Goal: Task Accomplishment & Management: Use online tool/utility

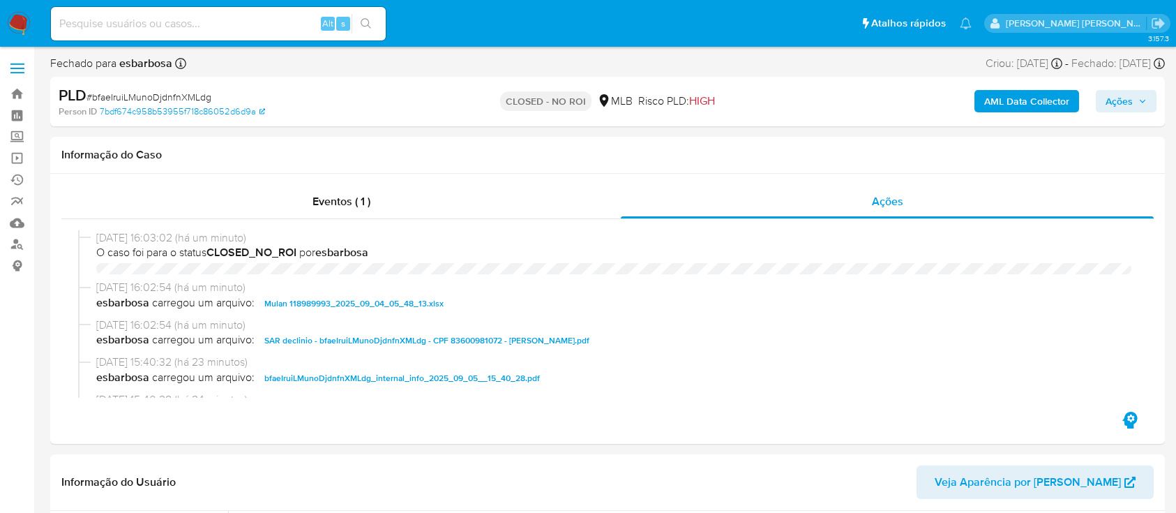
select select "10"
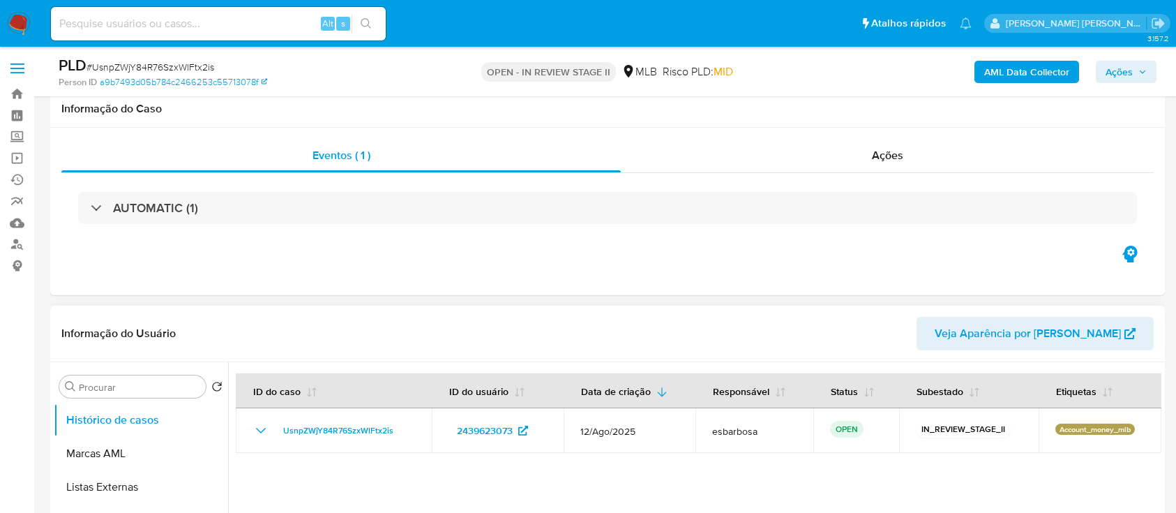
scroll to position [185, 0]
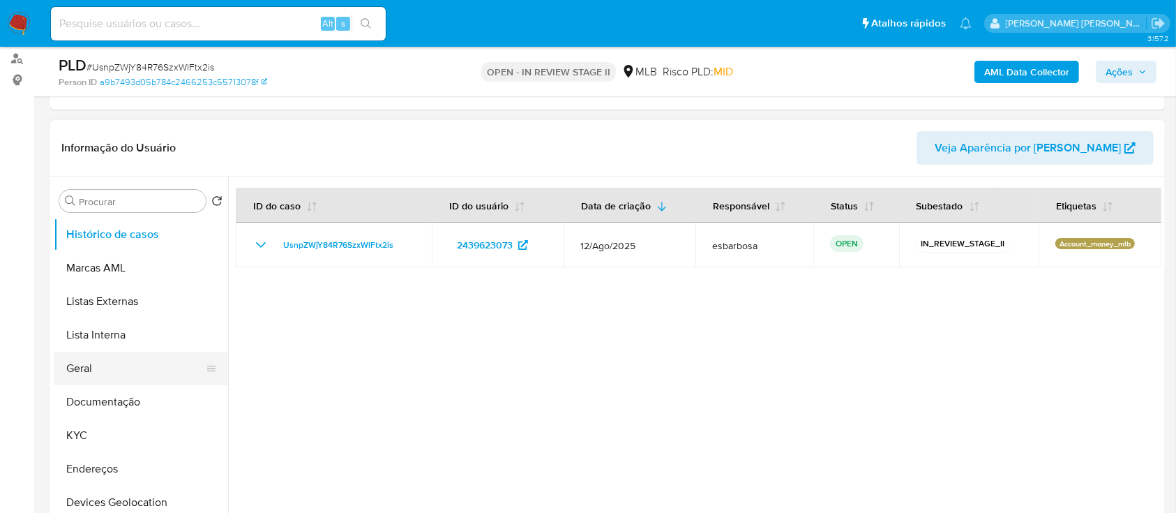
click at [100, 375] on button "Geral" at bounding box center [135, 367] width 163 height 33
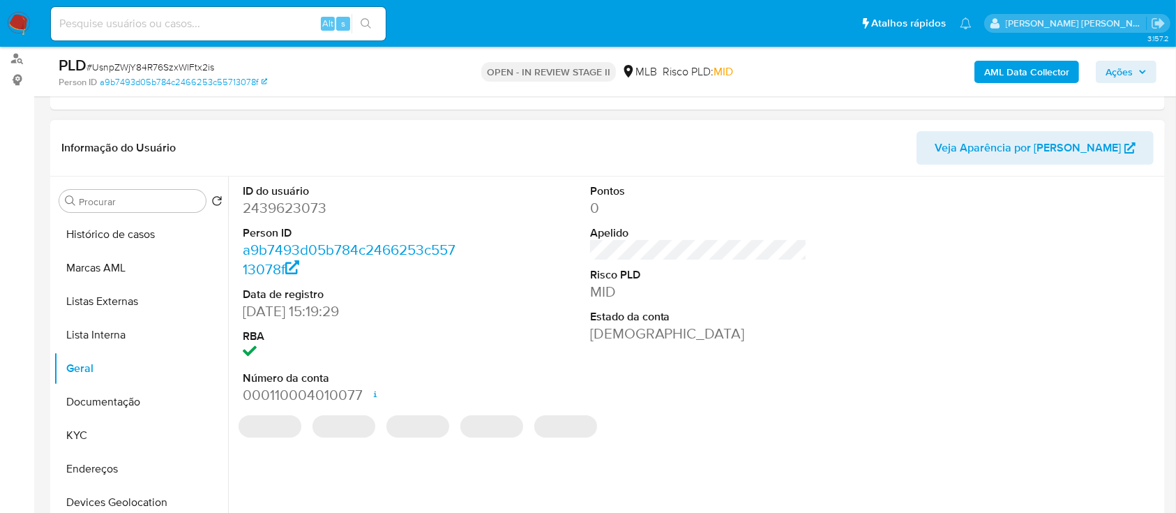
click at [289, 208] on dd "2439623073" at bounding box center [352, 208] width 218 height 20
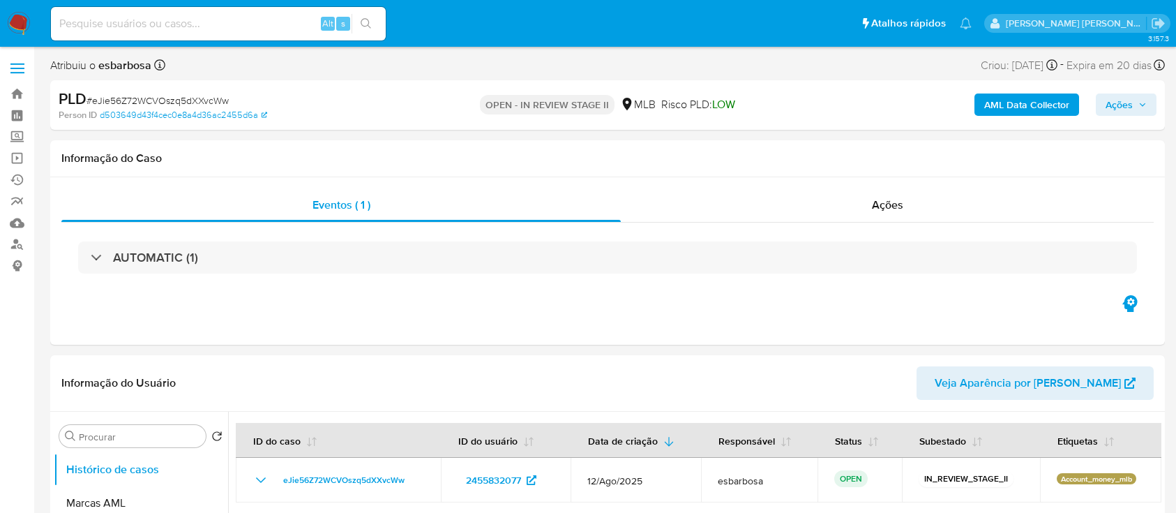
select select "10"
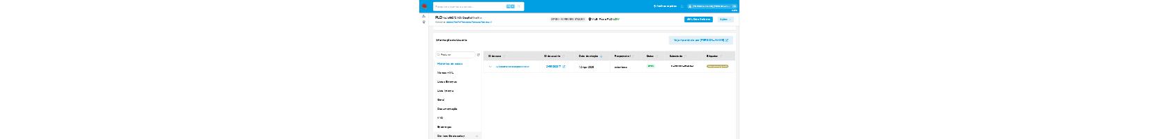
scroll to position [93, 0]
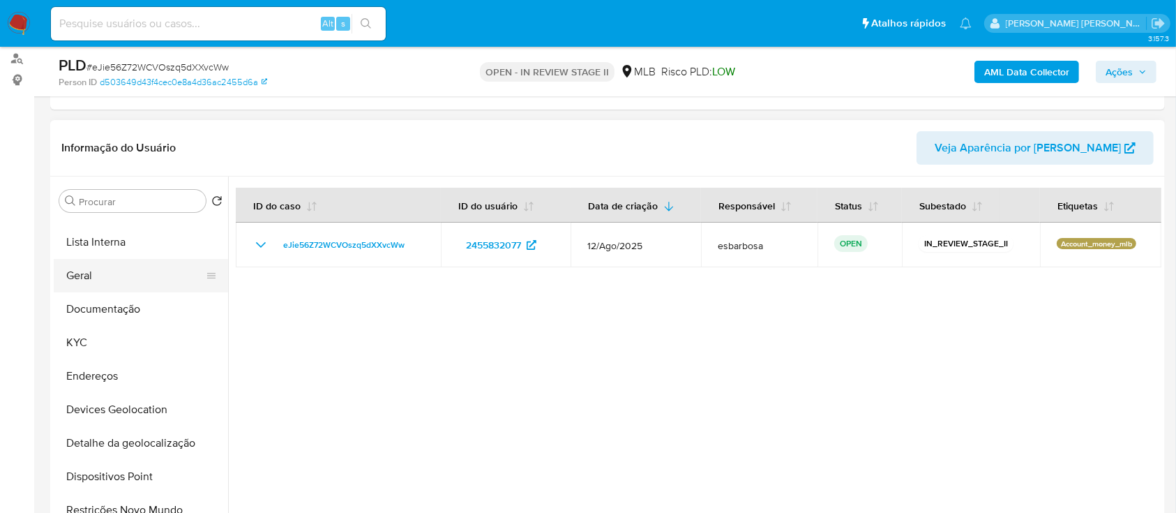
click at [106, 276] on button "Geral" at bounding box center [135, 275] width 163 height 33
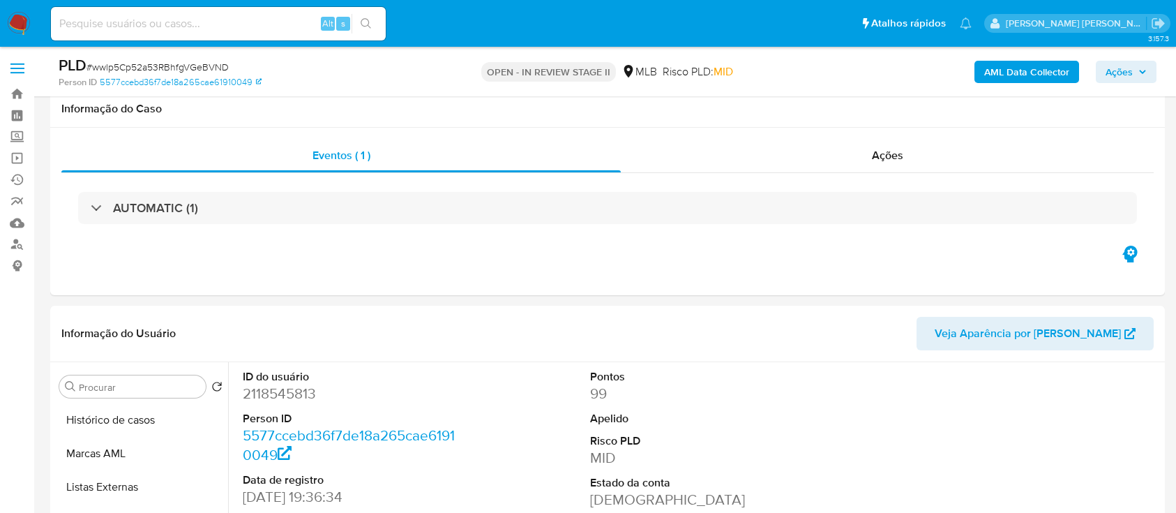
select select "10"
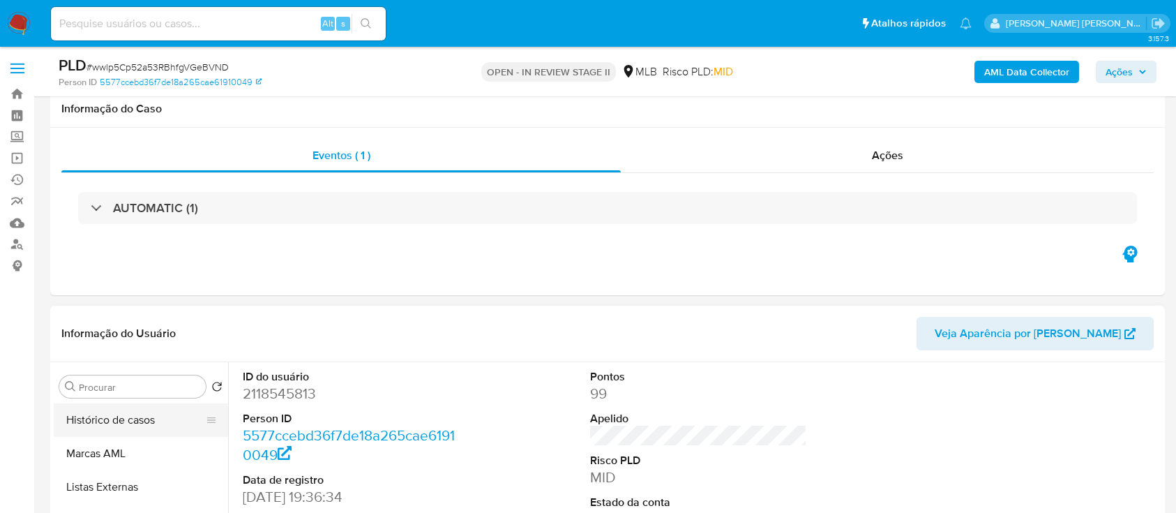
scroll to position [185, 0]
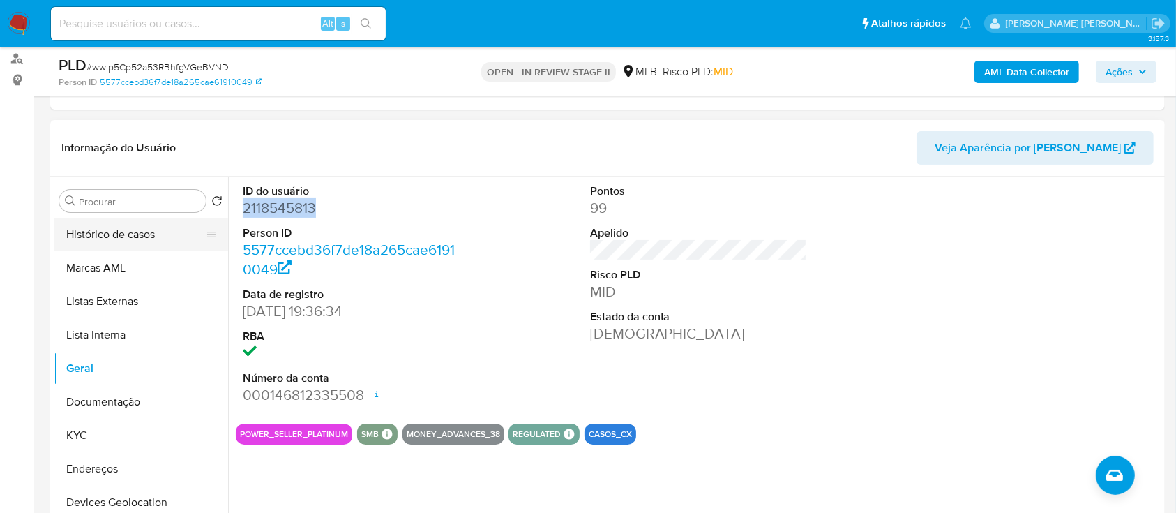
click at [147, 236] on button "Histórico de casos" at bounding box center [135, 234] width 163 height 33
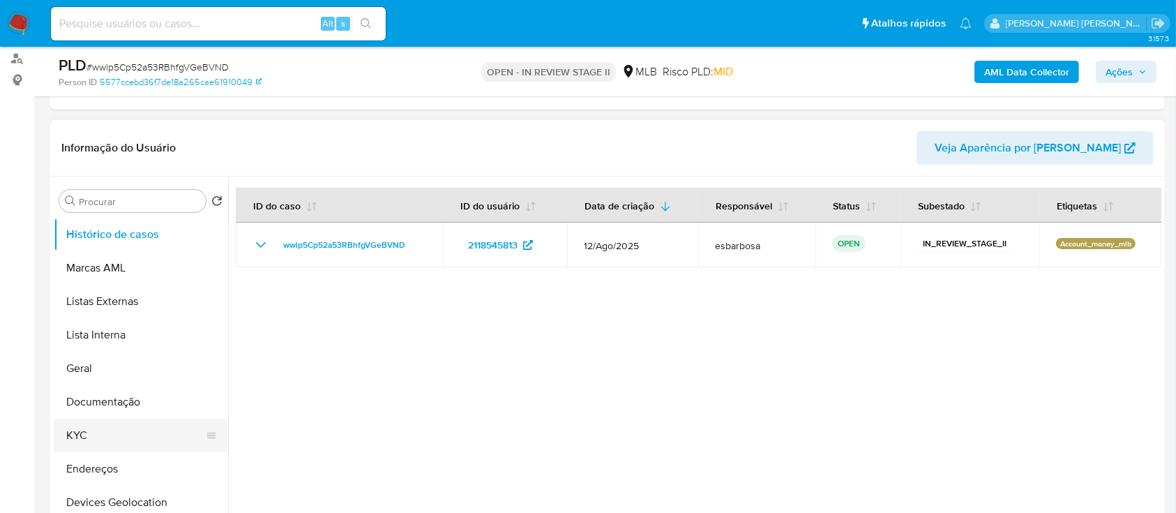
click at [76, 432] on button "KYC" at bounding box center [135, 434] width 163 height 33
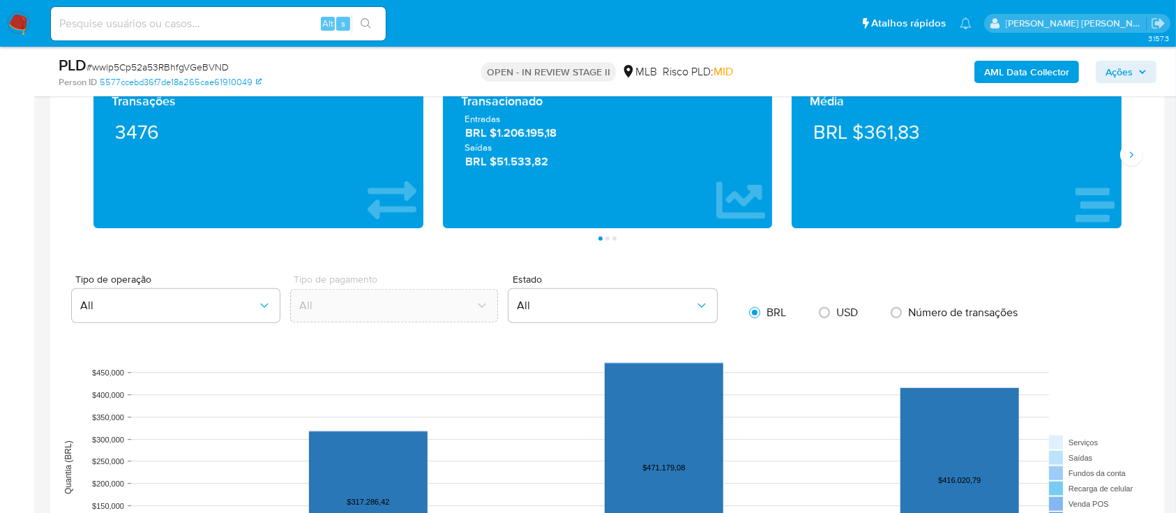
scroll to position [930, 0]
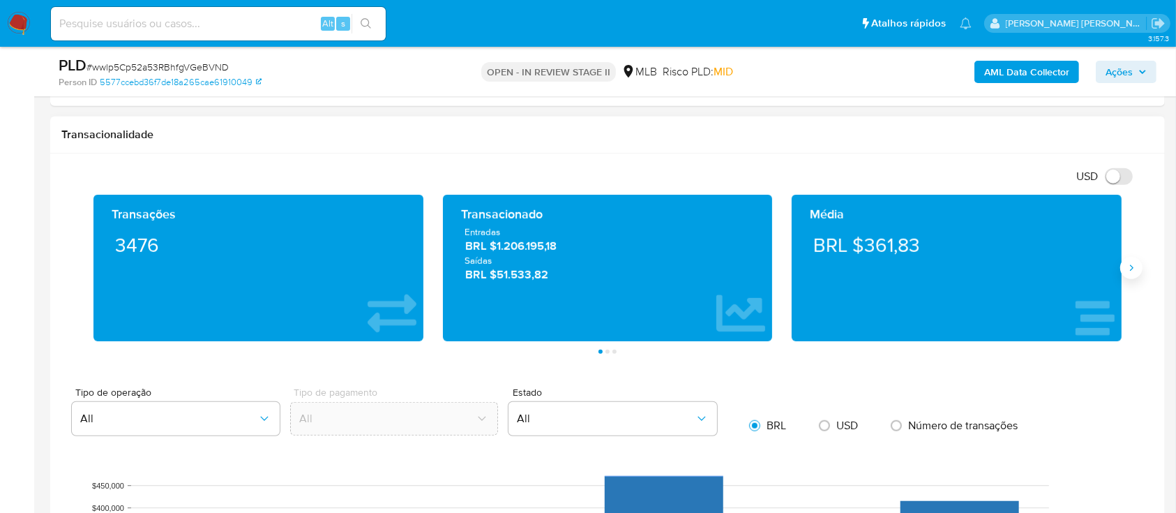
click at [1129, 276] on button "Siguiente" at bounding box center [1131, 268] width 22 height 22
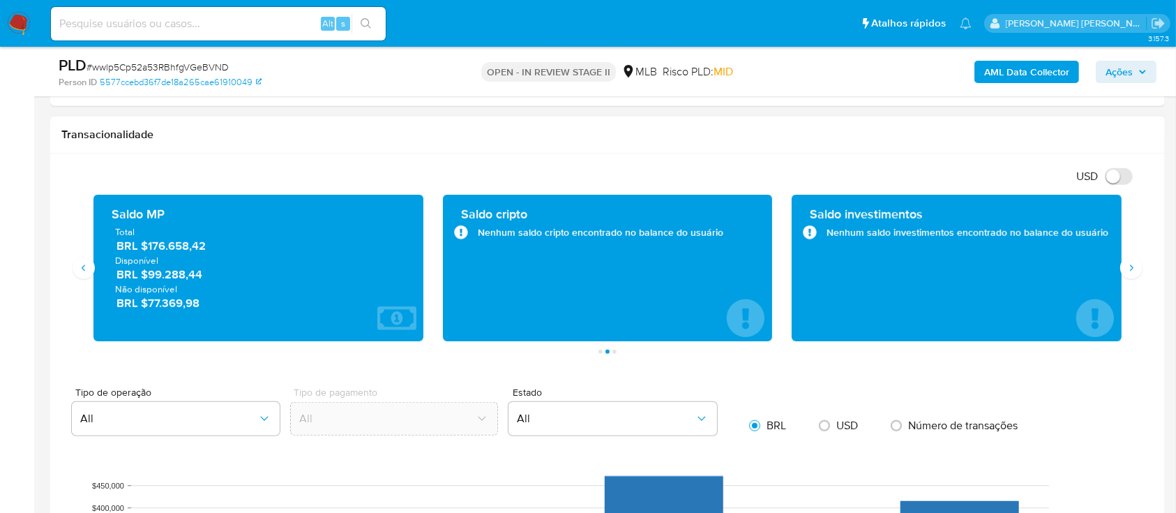
drag, startPoint x: 212, startPoint y: 248, endPoint x: 112, endPoint y: 220, distance: 104.4
click at [112, 220] on div "Saldo MP Total BRL $176.658,42 Disponível BRL $99.288,44 Não disponível BRL $77…" at bounding box center [259, 268] width 308 height 124
click at [1130, 264] on icon "Siguiente" at bounding box center [1130, 267] width 11 height 11
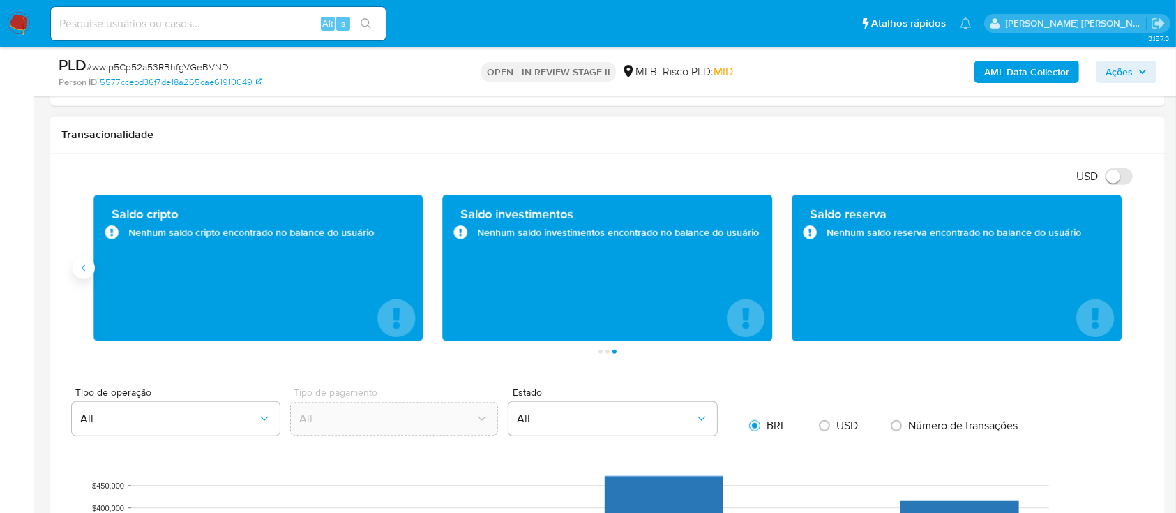
click at [84, 271] on icon "Anterior" at bounding box center [83, 267] width 11 height 11
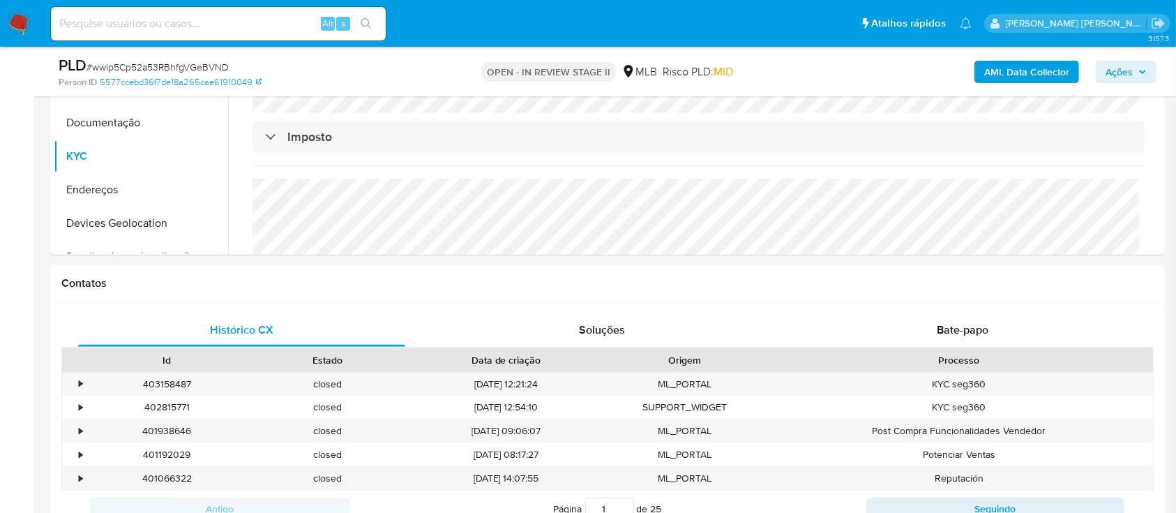
scroll to position [837, 0]
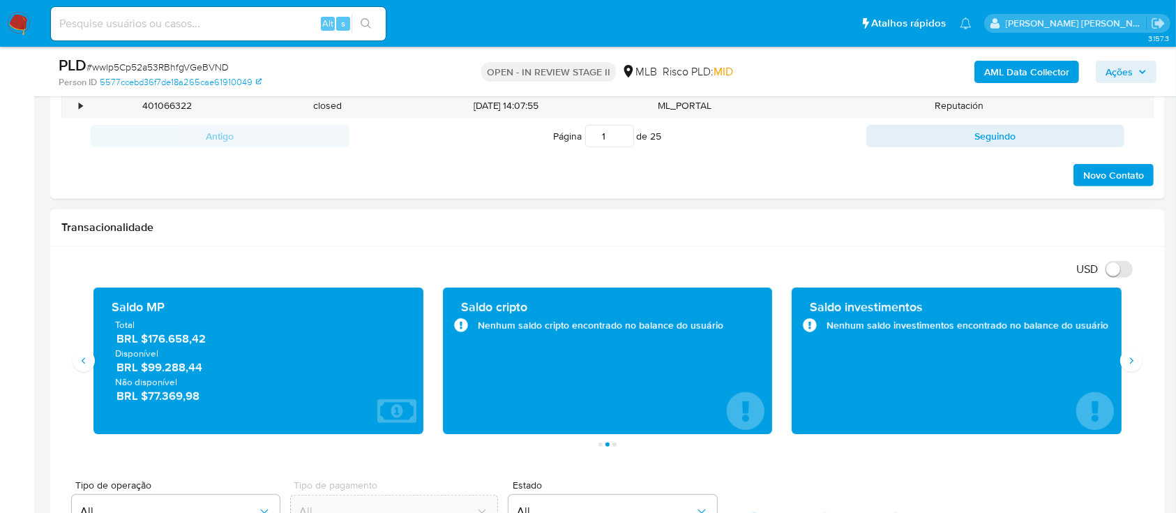
click at [245, 229] on h1 "Transacionalidade" at bounding box center [607, 227] width 1092 height 14
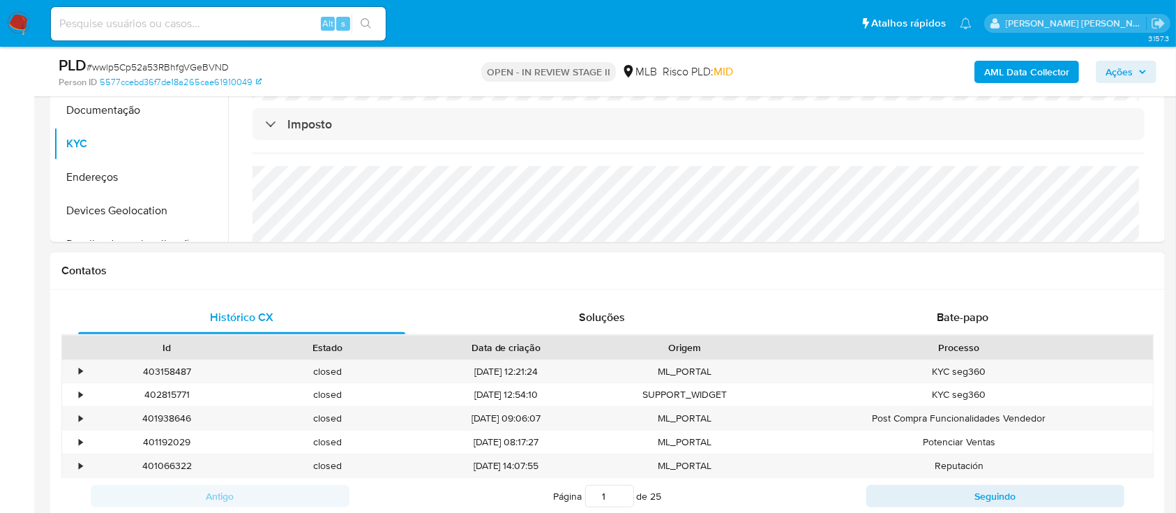
scroll to position [464, 0]
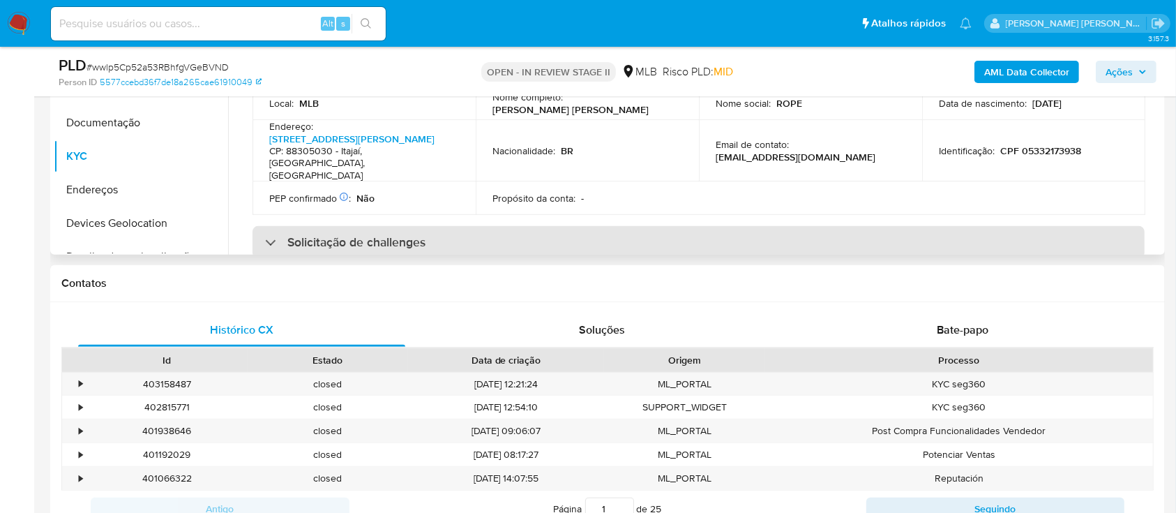
click at [473, 226] on div "Solicitação de challenges" at bounding box center [698, 242] width 892 height 32
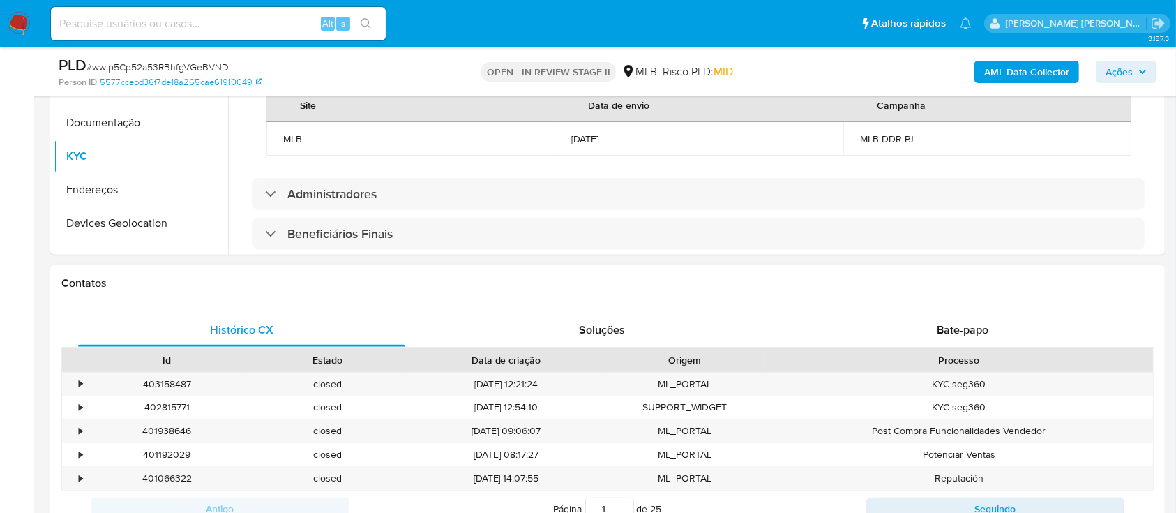
scroll to position [464, 0]
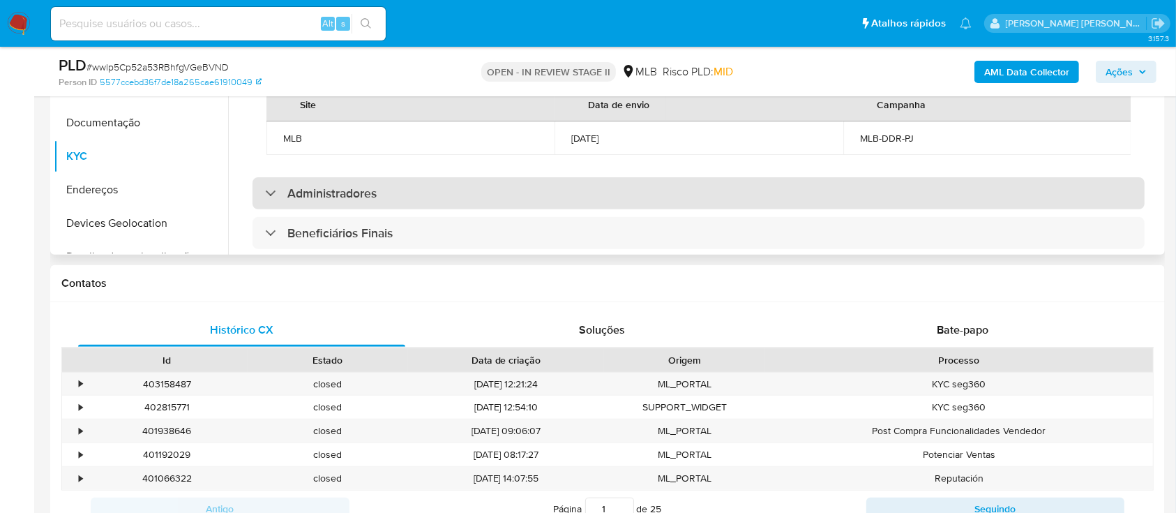
click at [452, 185] on div "Administradores" at bounding box center [698, 193] width 892 height 32
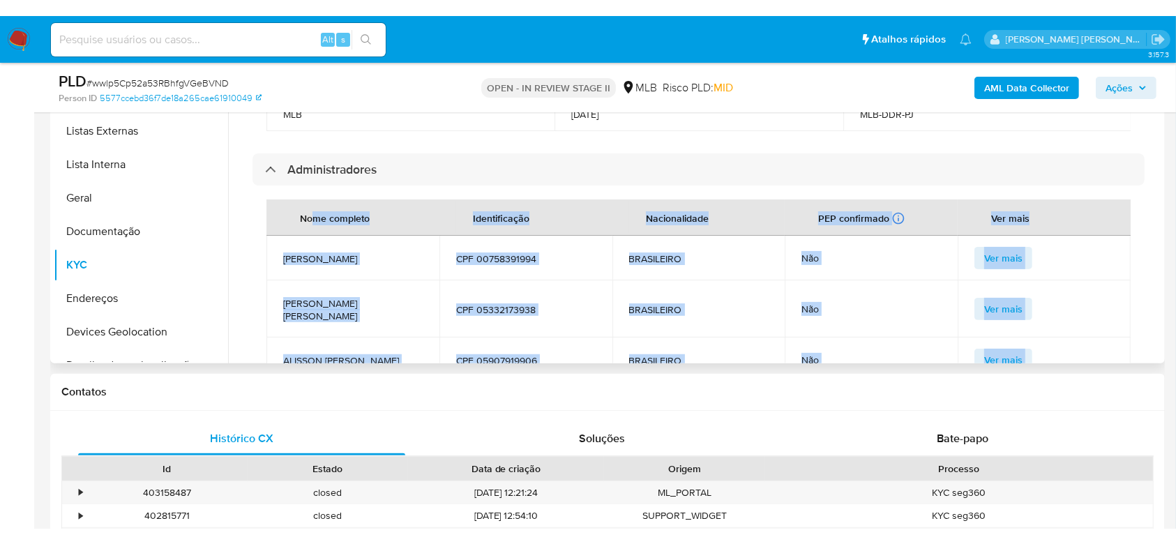
scroll to position [557, 0]
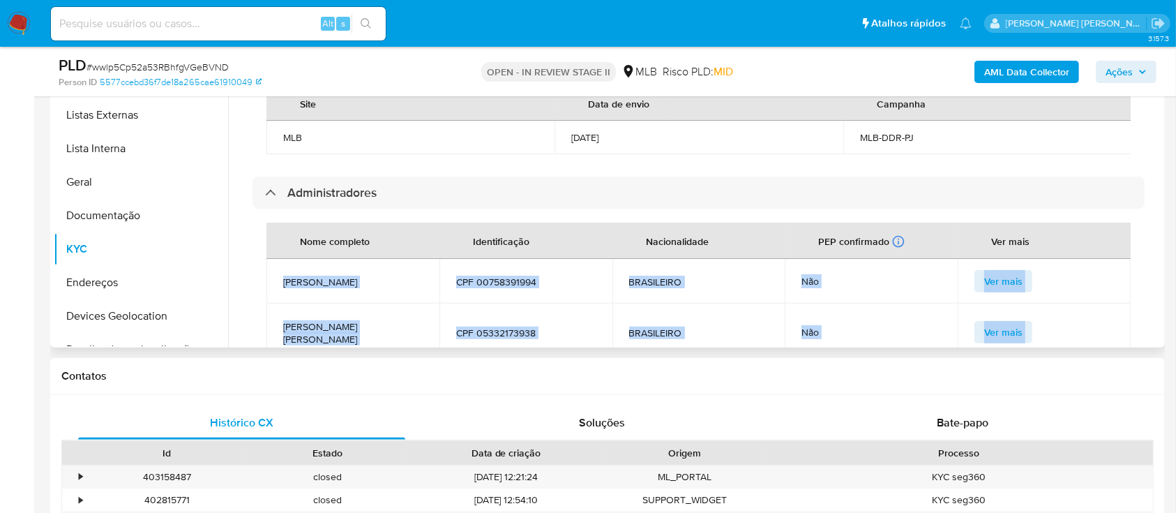
drag, startPoint x: 545, startPoint y: 276, endPoint x: 283, endPoint y: 270, distance: 261.6
click at [283, 270] on tbody "[PERSON_NAME] CPF 00758391994 BRASILEIRO Não Ver [PERSON_NAME] [PERSON_NAME] CP…" at bounding box center [698, 354] width 864 height 191
copy tbody "[PERSON_NAME] CPF 00758391994 BRASILEIRO Não Ver [PERSON_NAME] [PERSON_NAME] CP…"
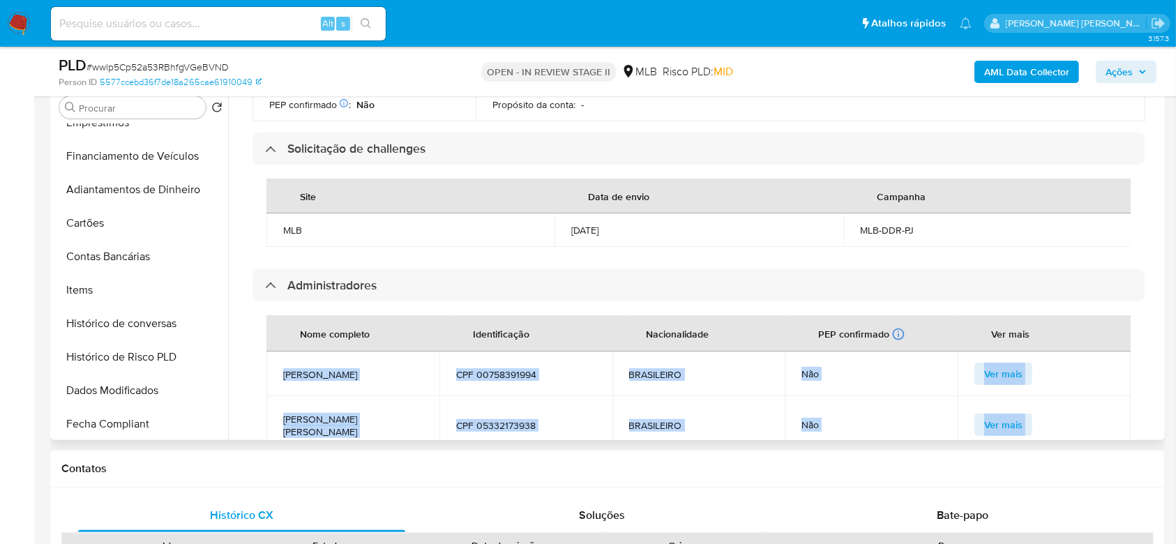
scroll to position [491, 0]
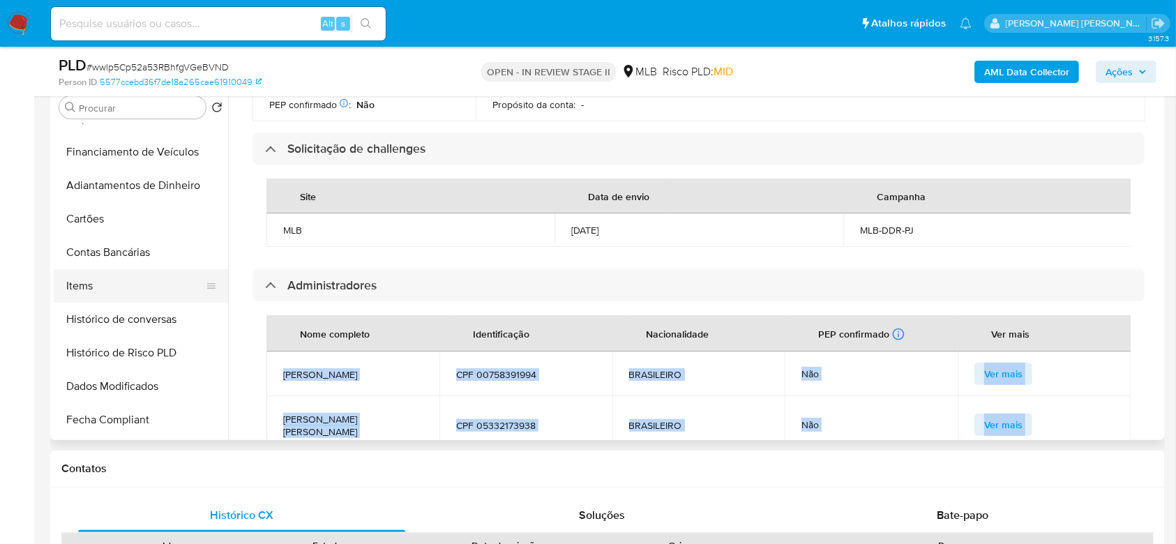
click at [109, 287] on button "Items" at bounding box center [135, 285] width 163 height 33
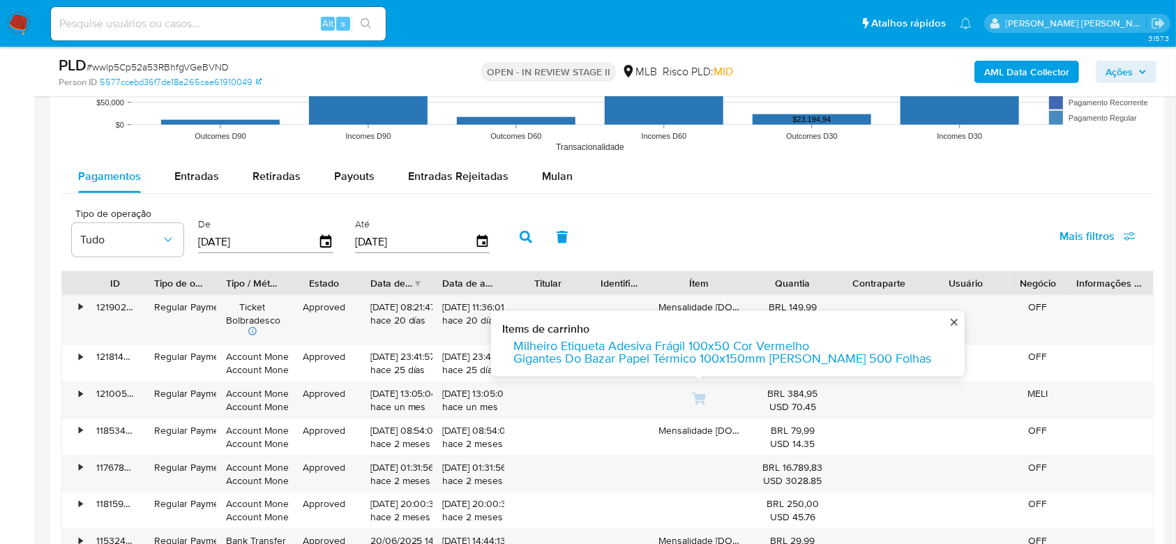
scroll to position [1487, 0]
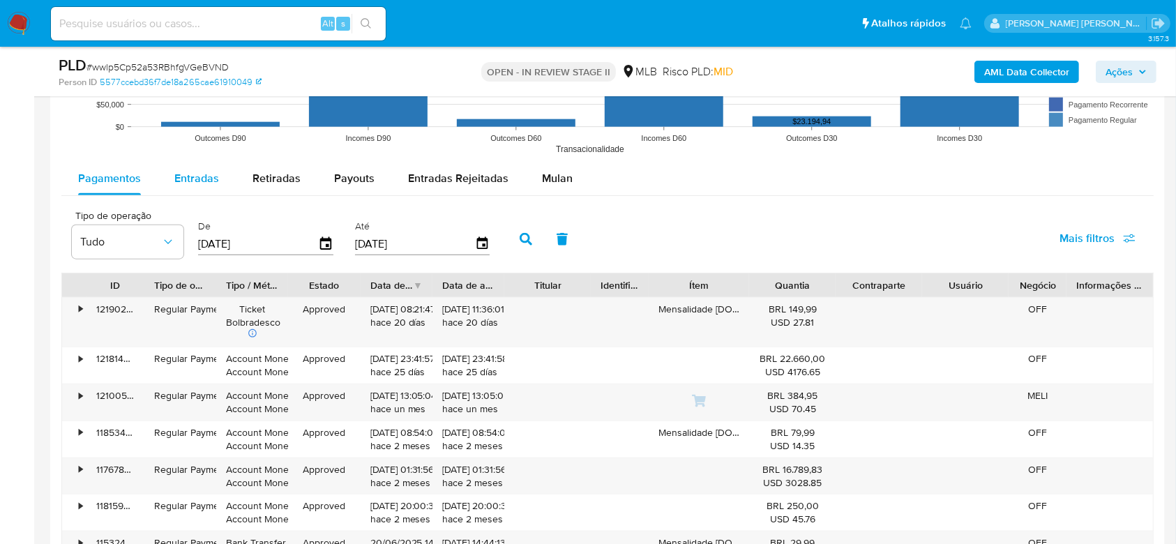
click at [197, 181] on span "Entradas" at bounding box center [196, 178] width 45 height 16
select select "10"
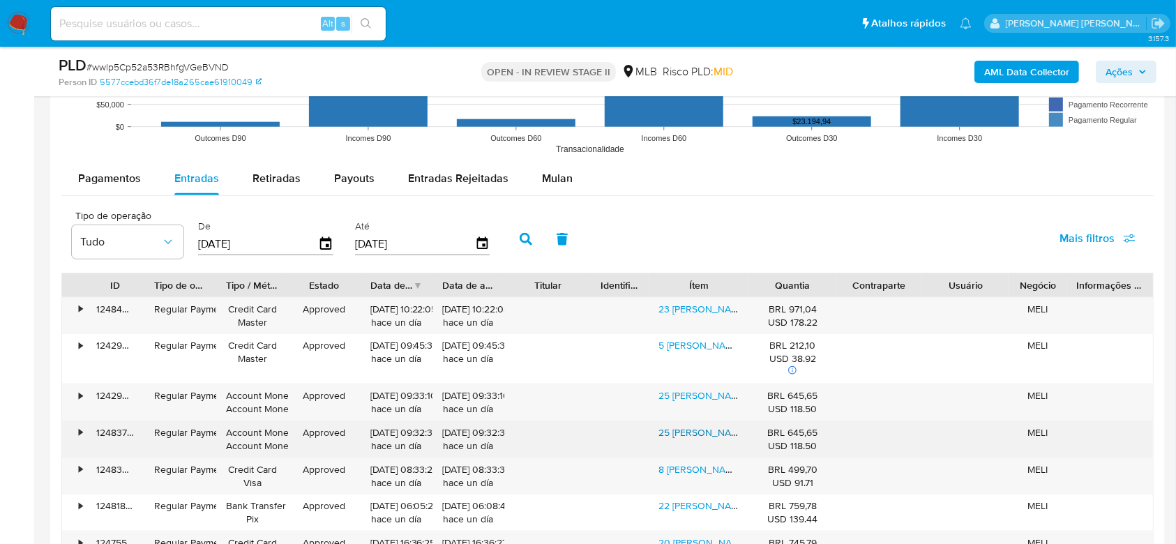
click at [713, 432] on link "25 [PERSON_NAME] Rodapé De Poliestireno 7 Cm De Alt (200cm X 1cm)" at bounding box center [814, 432] width 312 height 14
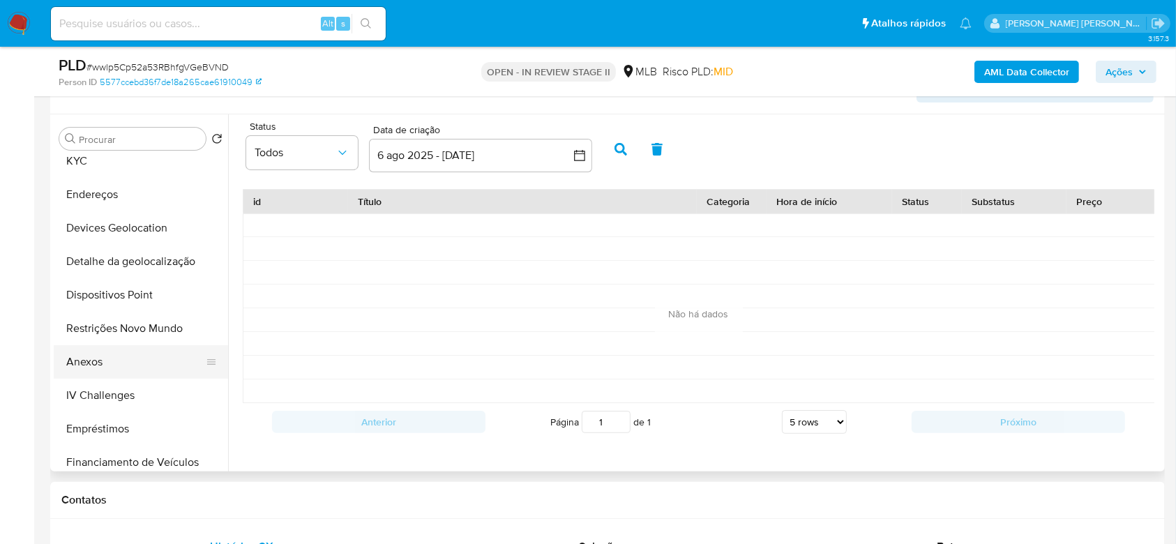
scroll to position [279, 0]
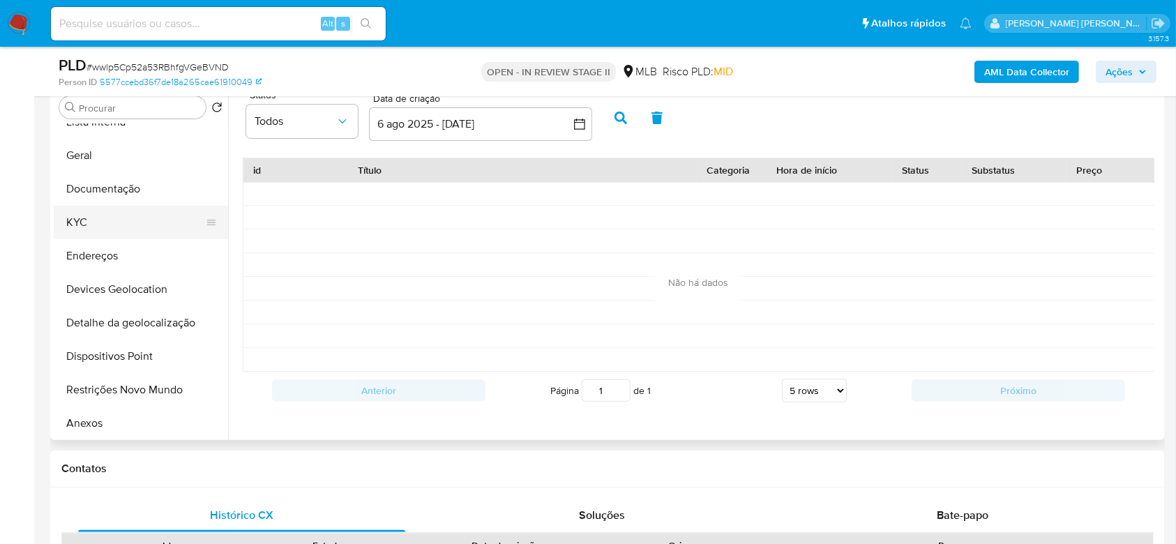
click at [104, 226] on button "KYC" at bounding box center [135, 222] width 163 height 33
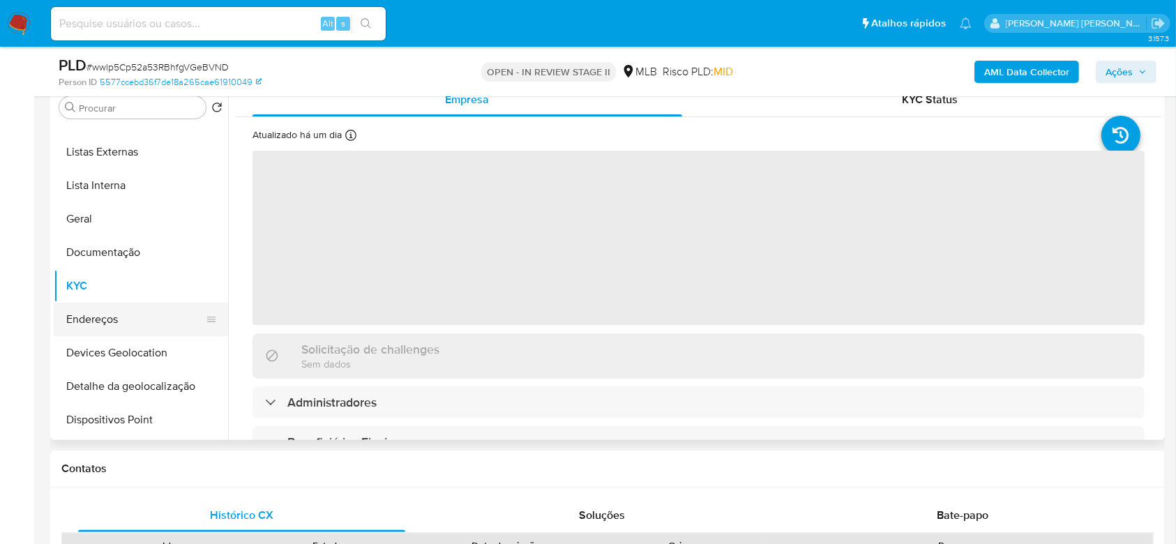
scroll to position [26, 0]
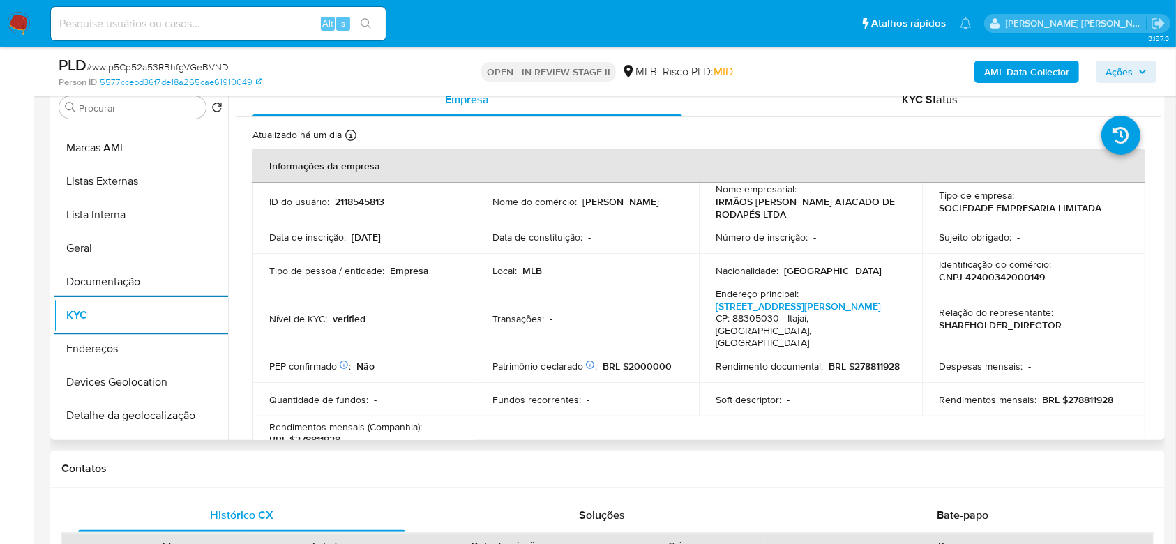
drag, startPoint x: 138, startPoint y: 239, endPoint x: 225, endPoint y: 218, distance: 89.0
click at [138, 240] on button "Geral" at bounding box center [141, 248] width 174 height 33
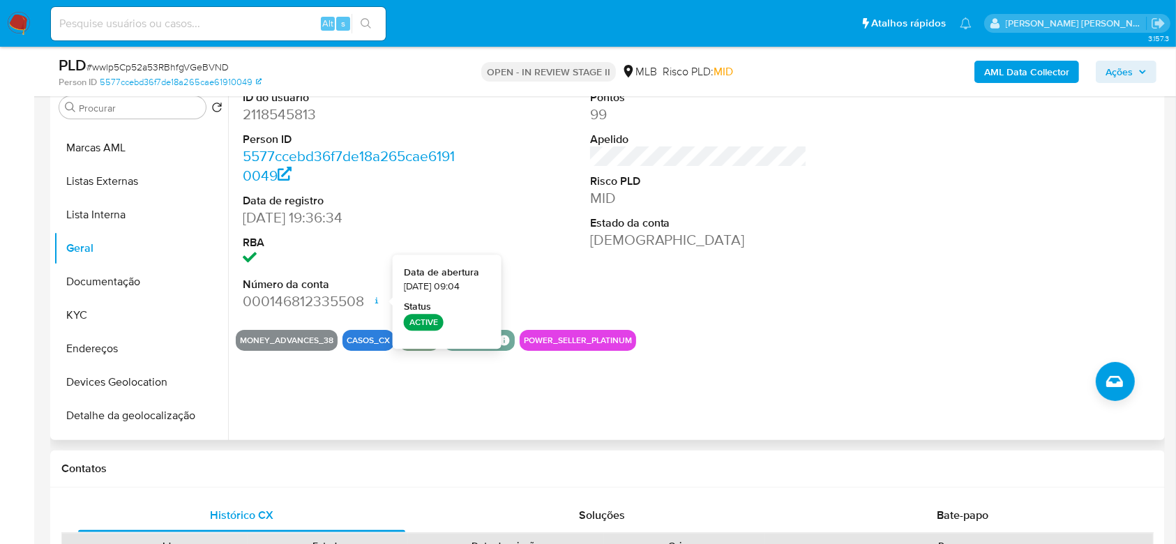
scroll to position [185, 0]
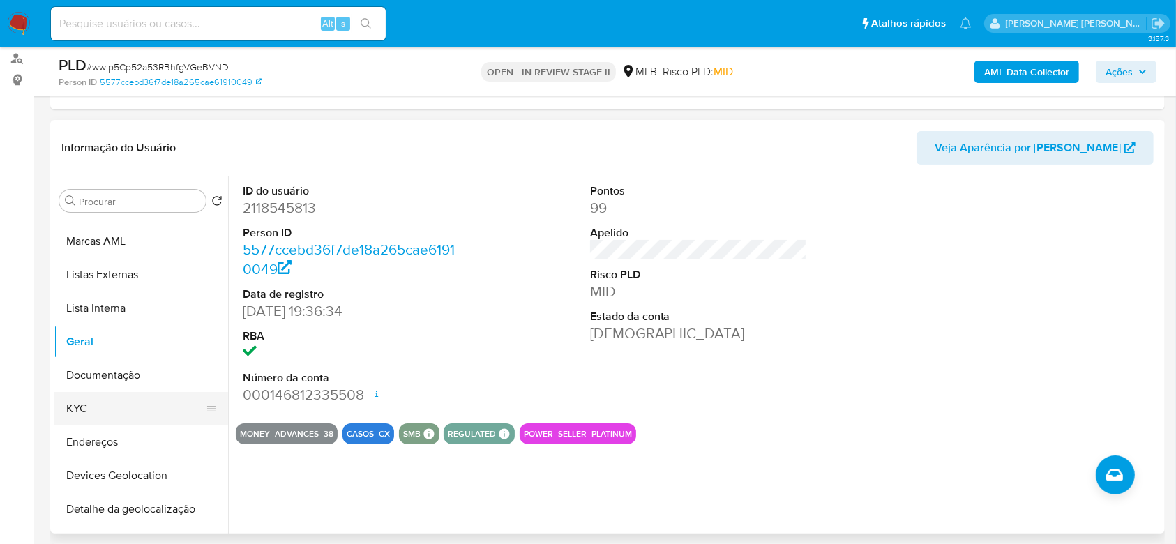
drag, startPoint x: 84, startPoint y: 407, endPoint x: 119, endPoint y: 400, distance: 35.6
click at [84, 406] on button "KYC" at bounding box center [135, 408] width 163 height 33
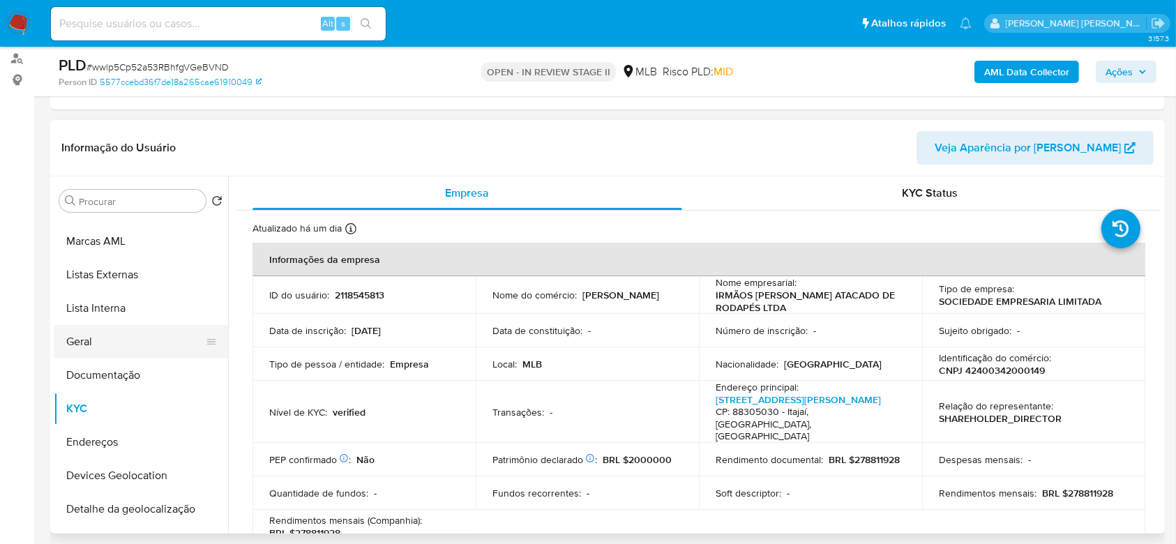
click at [107, 342] on button "Geral" at bounding box center [135, 341] width 163 height 33
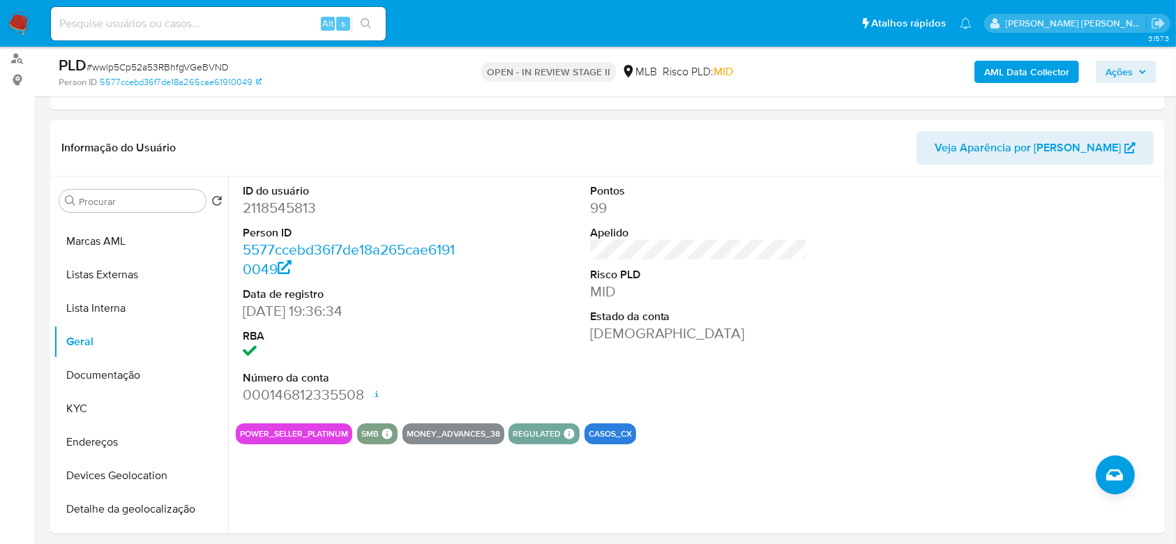
click at [1119, 68] on span "Ações" at bounding box center [1118, 72] width 27 height 22
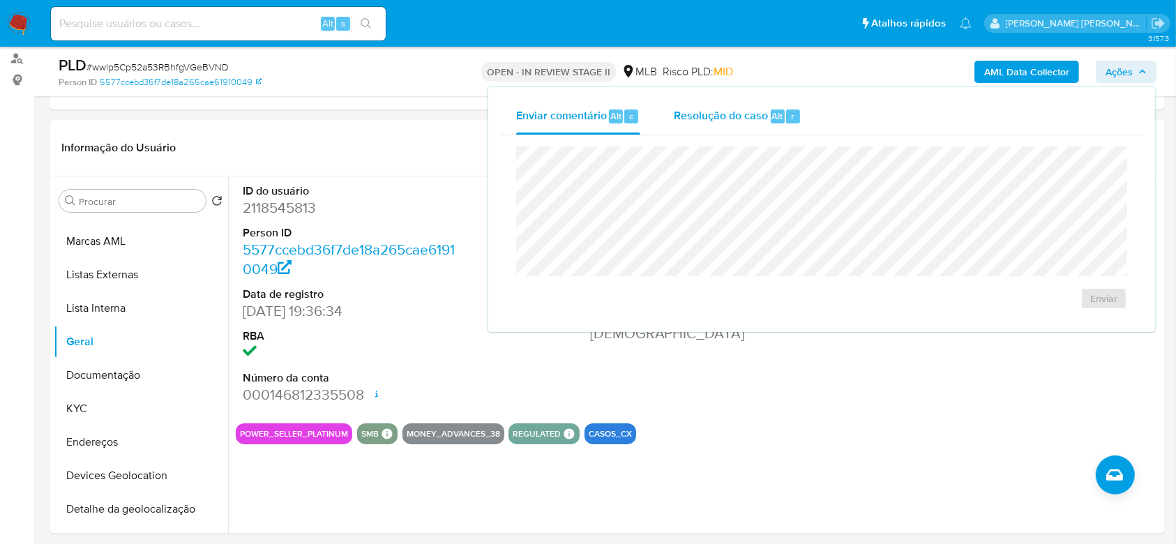
click at [737, 114] on span "Resolução do caso" at bounding box center [721, 115] width 94 height 16
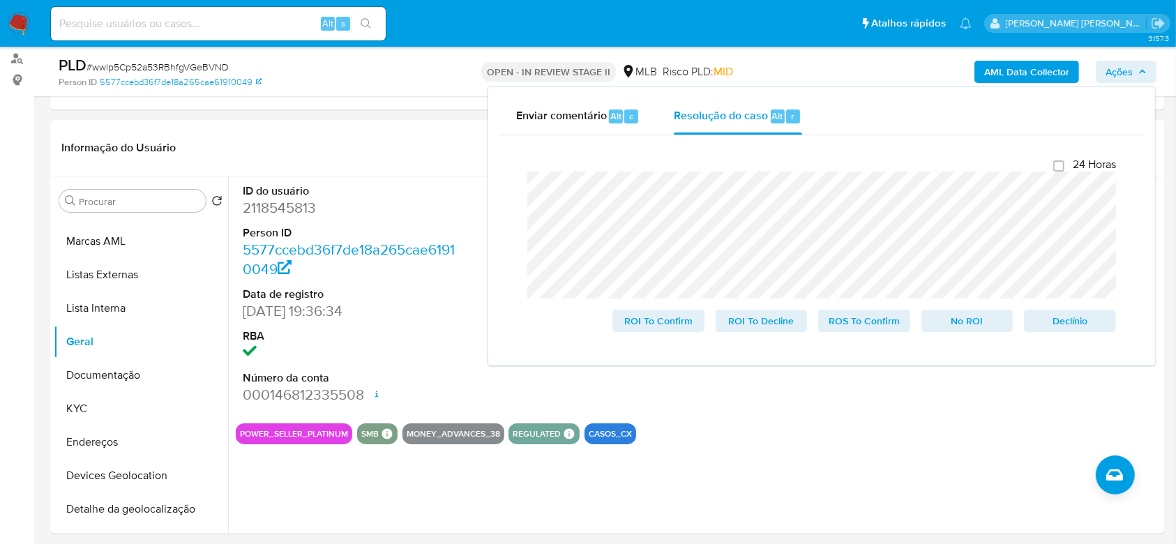
click at [512, 206] on div "Fechamento do caso 24 Horas ROI To Confirm ROI To Decline ROS To Confirm No ROI…" at bounding box center [821, 244] width 644 height 219
click at [0, 0] on lt-span "rodapés" at bounding box center [0, 0] width 0 height 0
click at [0, 0] on lt-span "painéis" at bounding box center [0, 0] width 0 height 0
click at [106, 397] on button "KYC" at bounding box center [135, 408] width 163 height 33
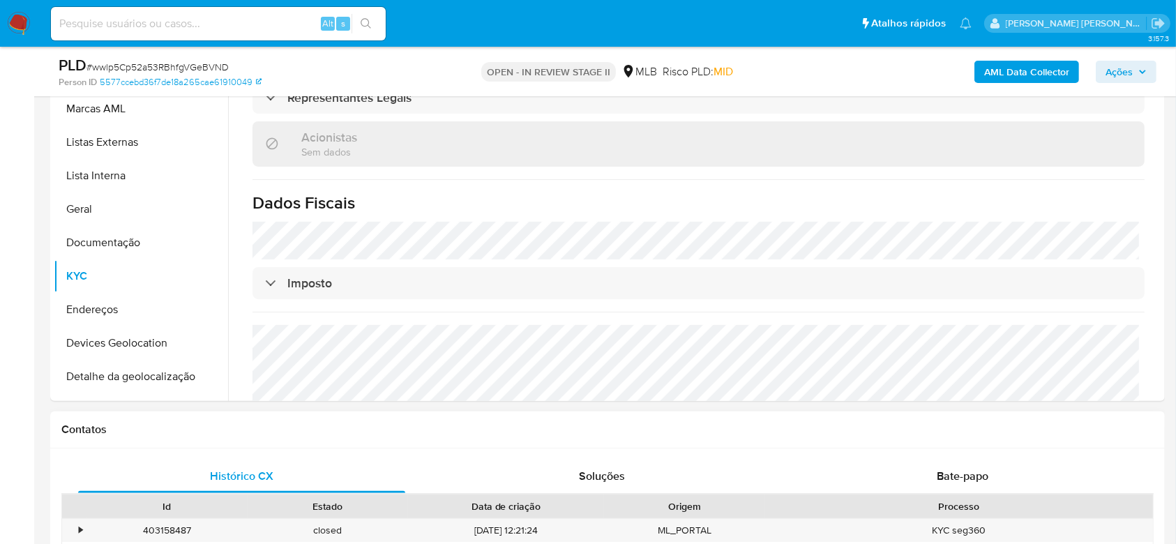
scroll to position [279, 0]
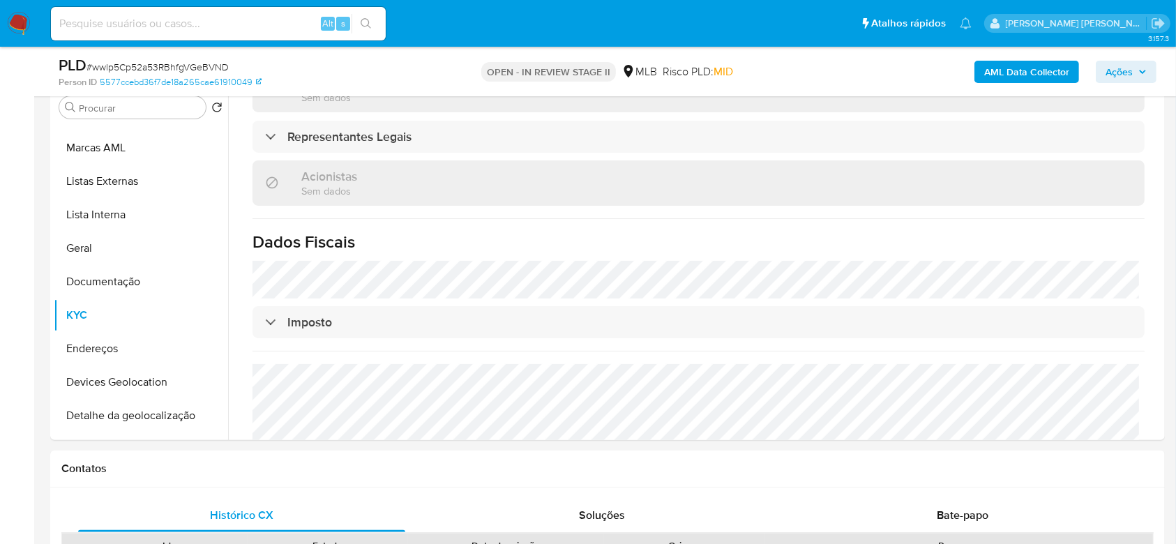
drag, startPoint x: 123, startPoint y: 282, endPoint x: 695, endPoint y: 63, distance: 612.0
click at [124, 282] on button "Documentação" at bounding box center [141, 281] width 174 height 33
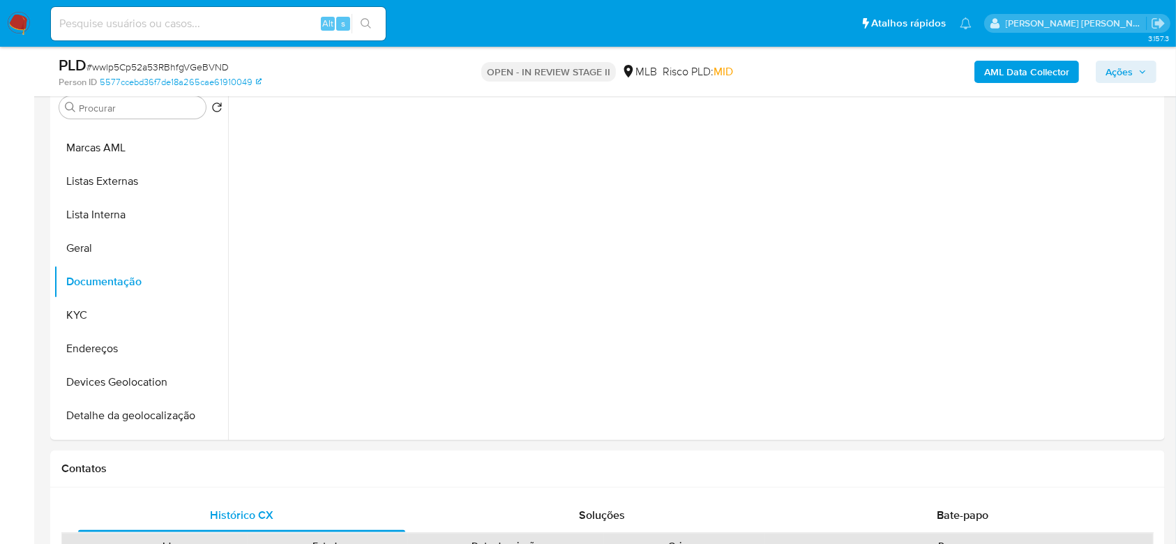
scroll to position [0, 0]
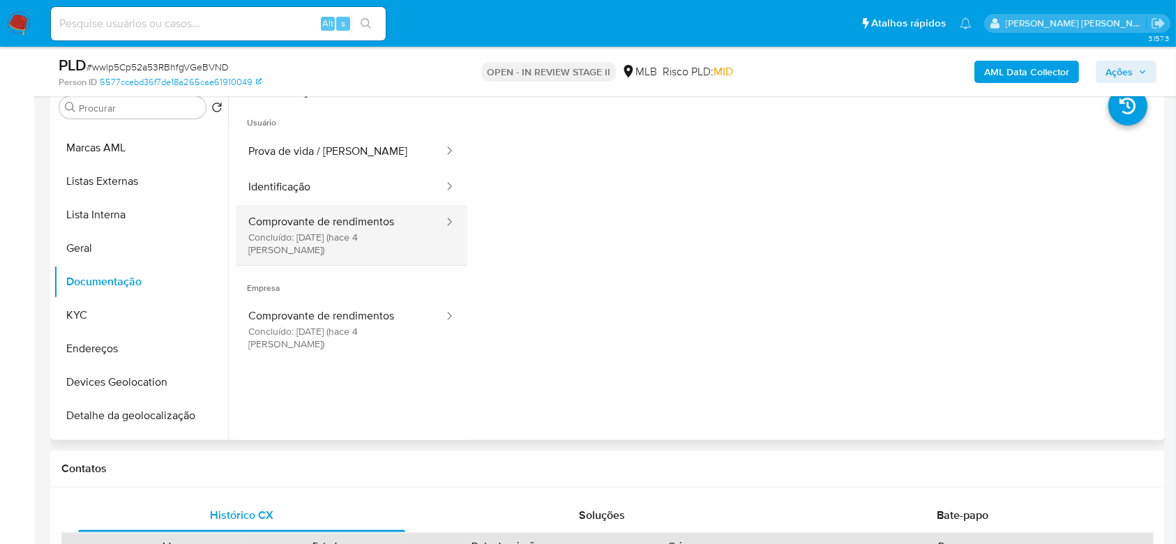
click at [349, 226] on button "Comprovante de rendimentos Concluído: [DATE] (hace 4 [PERSON_NAME])" at bounding box center [340, 235] width 209 height 60
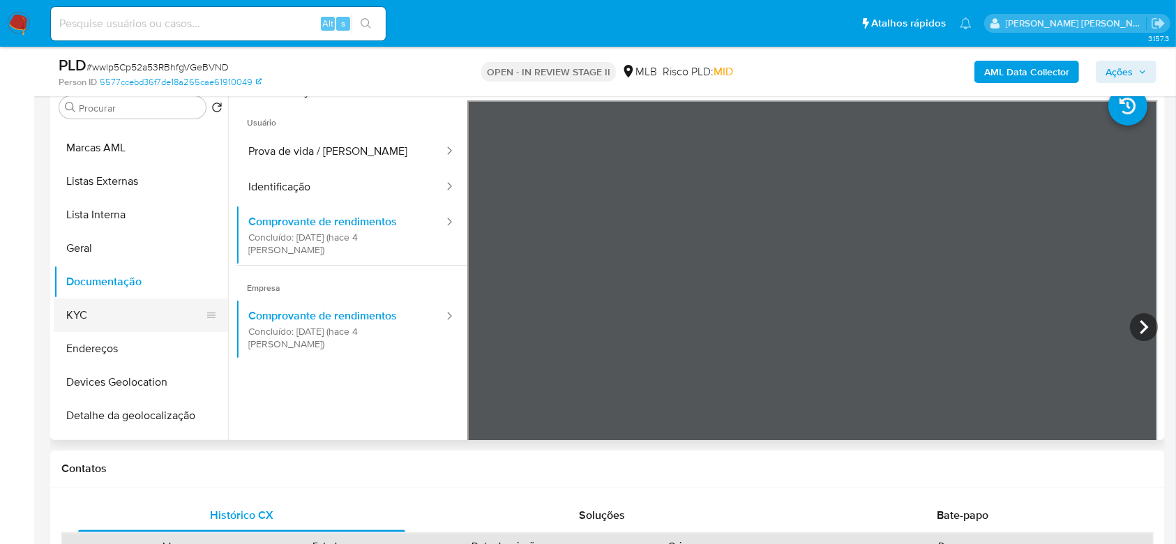
click at [100, 316] on button "KYC" at bounding box center [135, 314] width 163 height 33
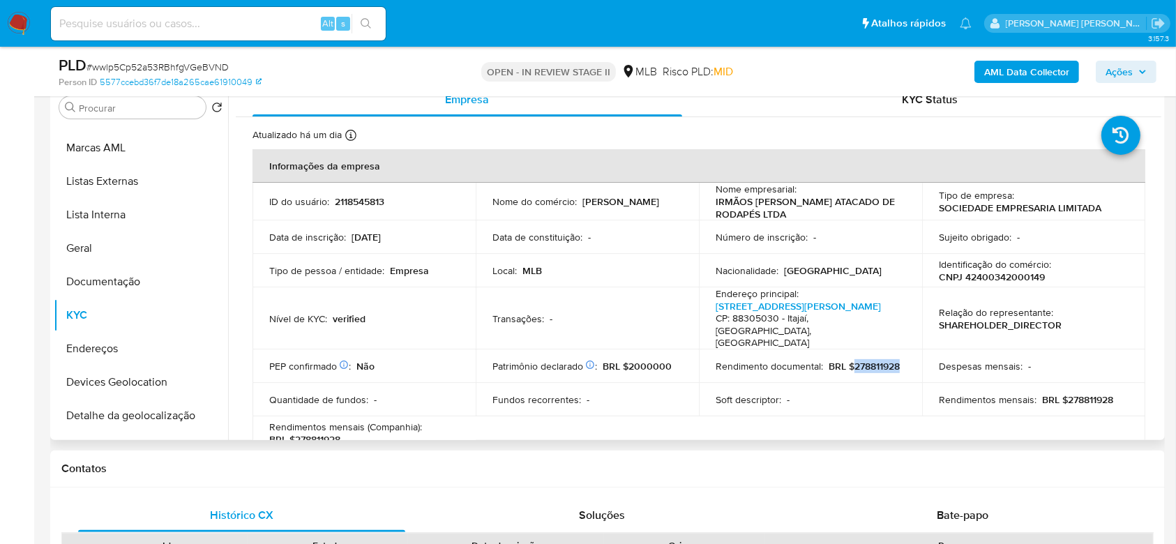
drag, startPoint x: 794, startPoint y: 360, endPoint x: 741, endPoint y: 360, distance: 53.0
click at [741, 360] on div "Rendimento documental : BRL $278811928" at bounding box center [810, 366] width 190 height 13
copy p "278811928"
click at [826, 433] on table "Informações da empresa ID do usuário : 2118545813 Nome do comércio : IRMAOS [PE…" at bounding box center [698, 413] width 893 height 529
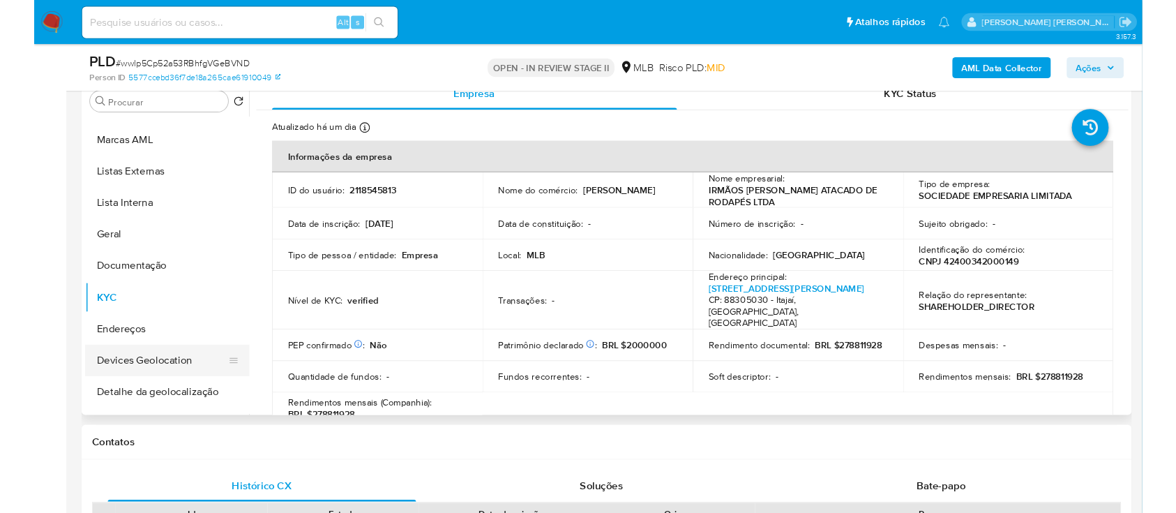
scroll to position [212, 0]
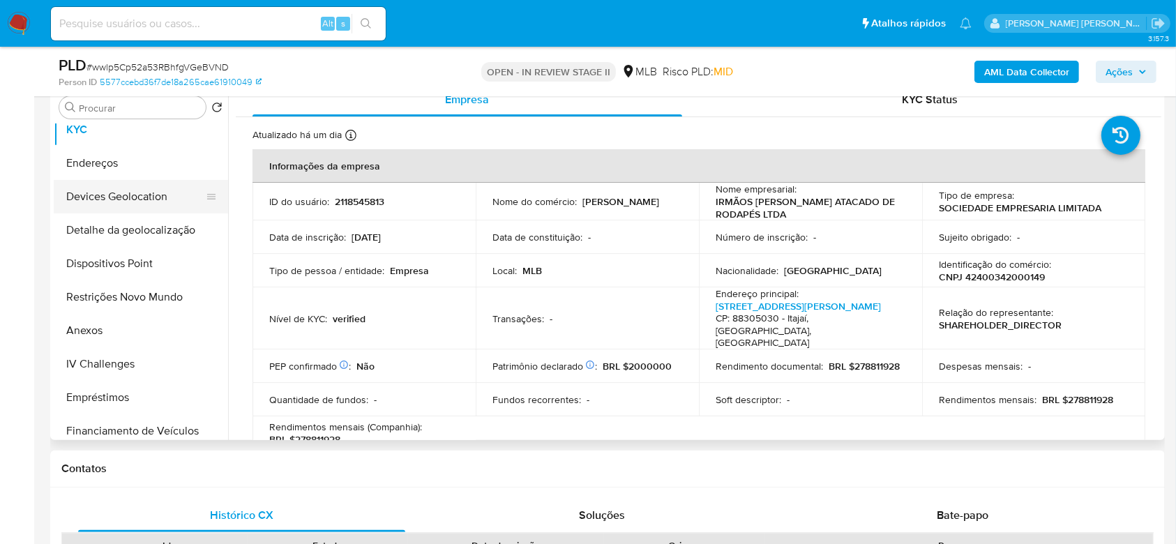
click at [159, 201] on button "Devices Geolocation" at bounding box center [135, 196] width 163 height 33
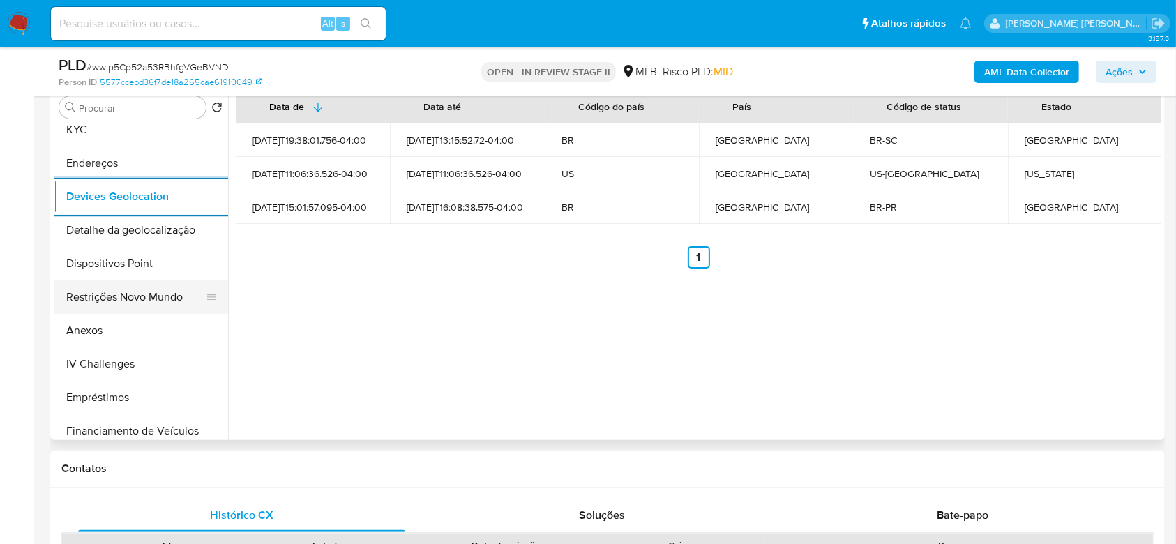
click at [143, 295] on button "Restrições Novo Mundo" at bounding box center [135, 296] width 163 height 33
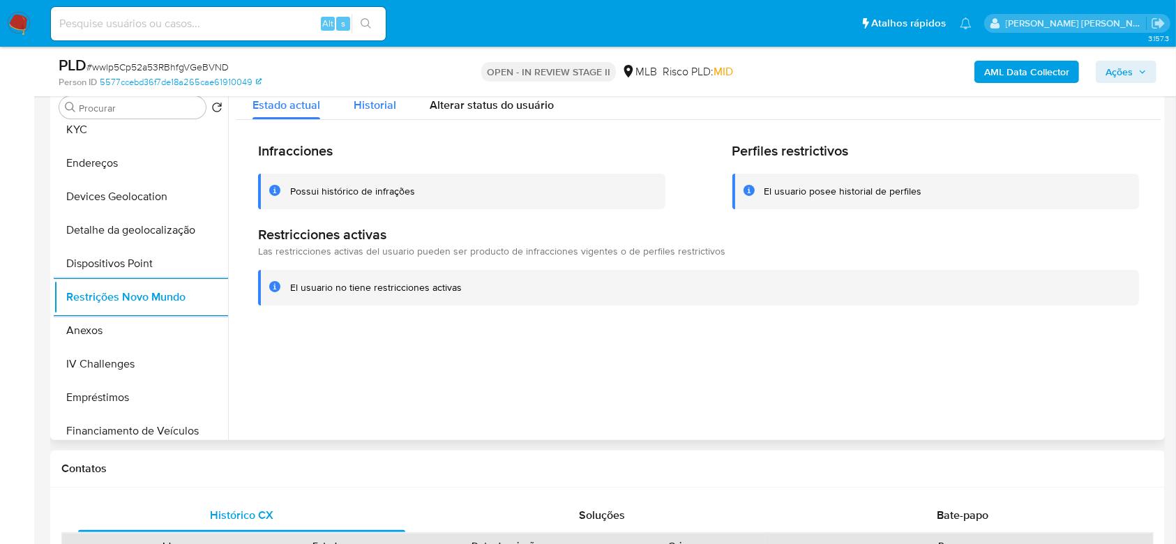
click at [384, 105] on span "Historial" at bounding box center [375, 105] width 43 height 16
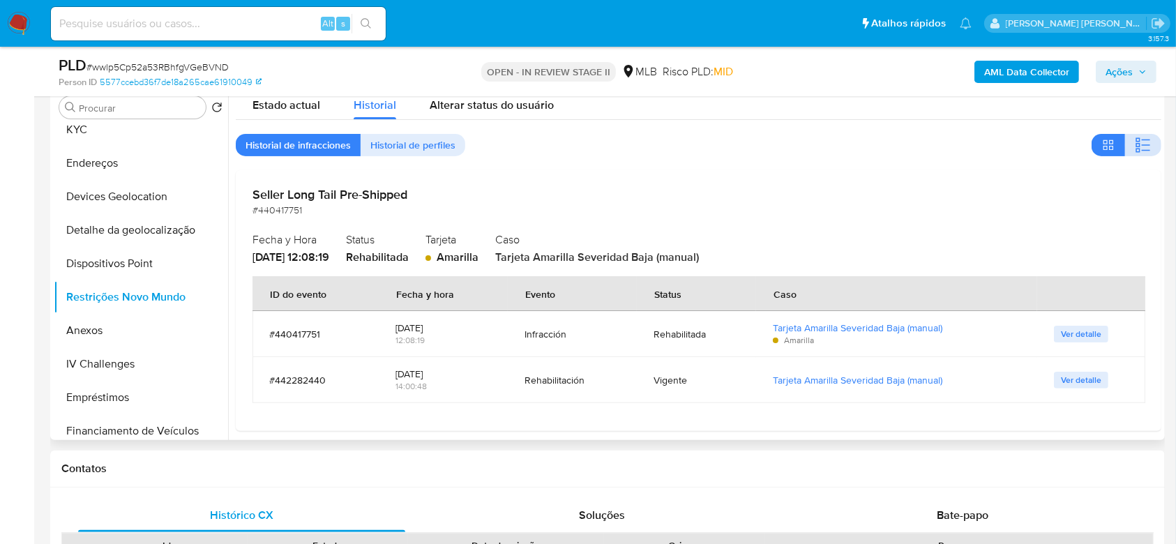
click at [1142, 146] on icon "button" at bounding box center [1143, 145] width 17 height 17
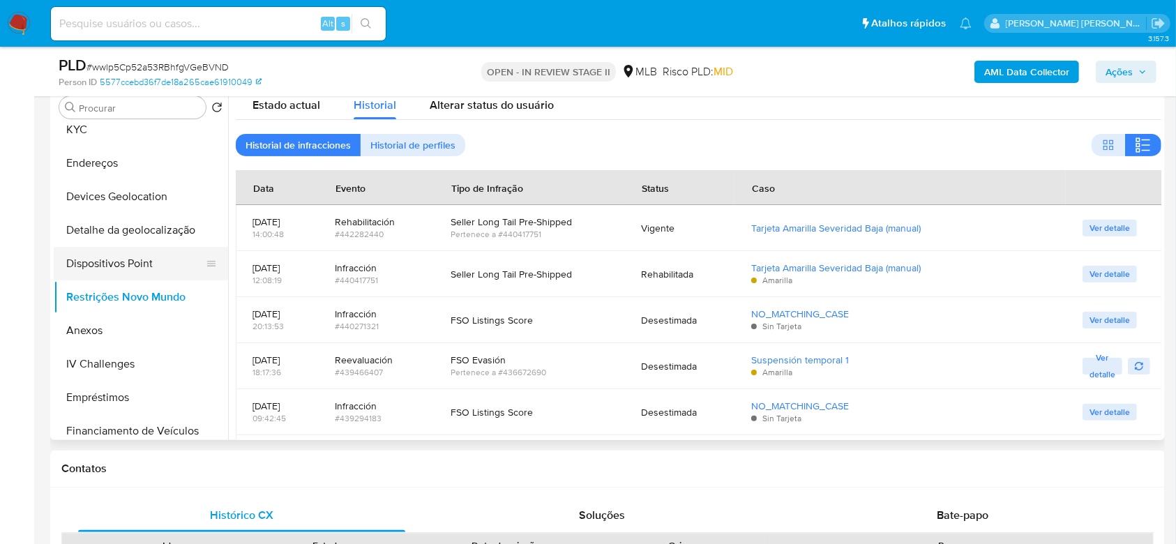
click at [162, 262] on button "Dispositivos Point" at bounding box center [135, 263] width 163 height 33
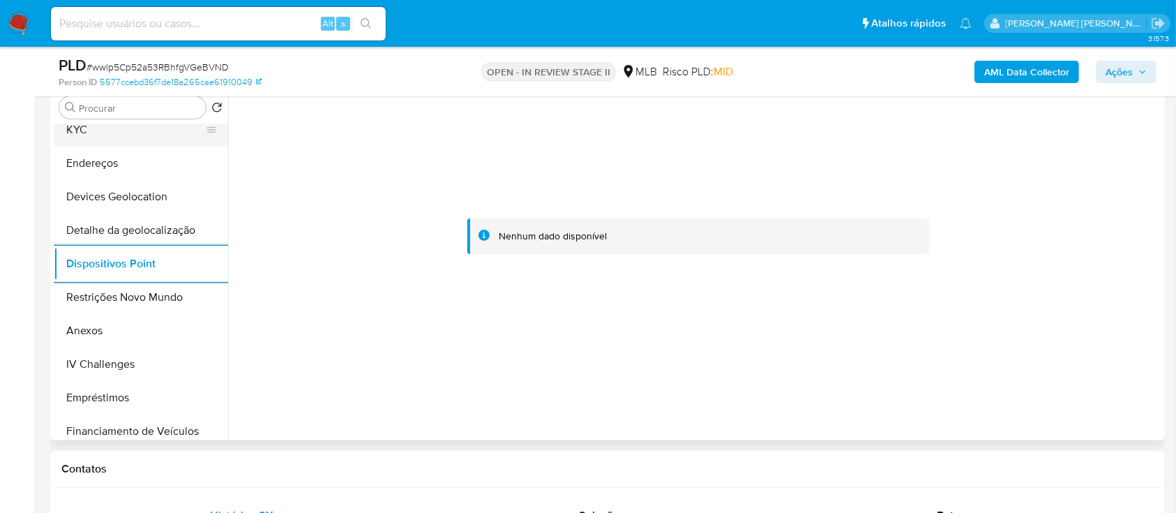
click at [95, 131] on button "KYC" at bounding box center [135, 129] width 163 height 33
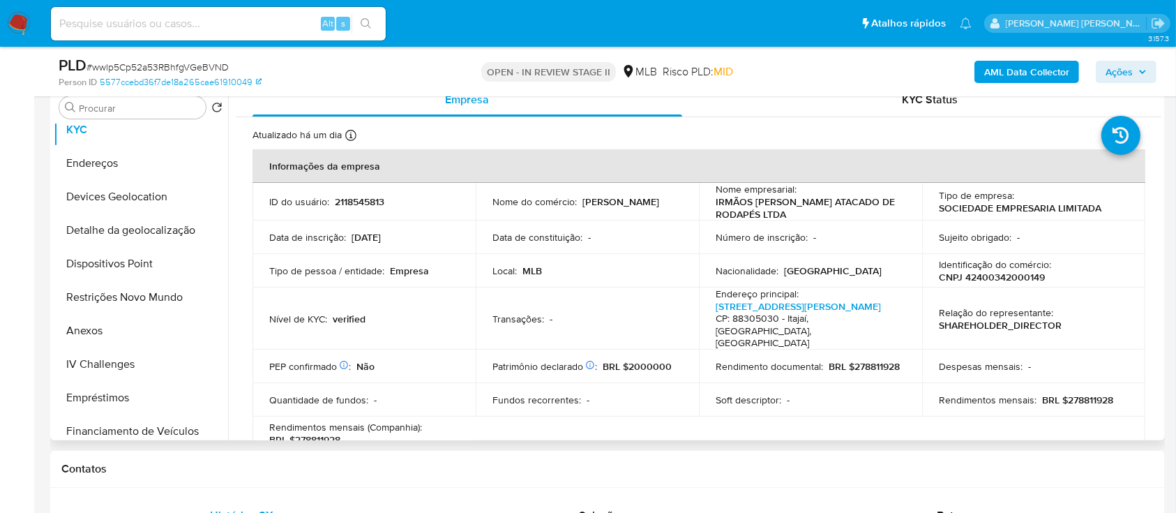
click at [982, 276] on p "CNPJ 42400342000149" at bounding box center [992, 277] width 106 height 13
copy p "42400342000149"
click at [109, 332] on button "Anexos" at bounding box center [135, 330] width 163 height 33
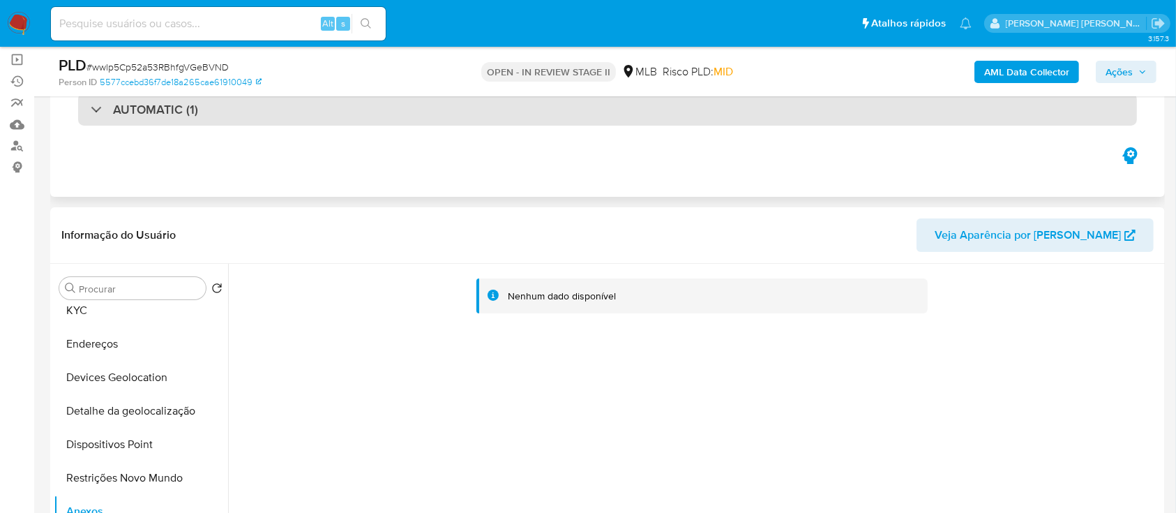
scroll to position [93, 0]
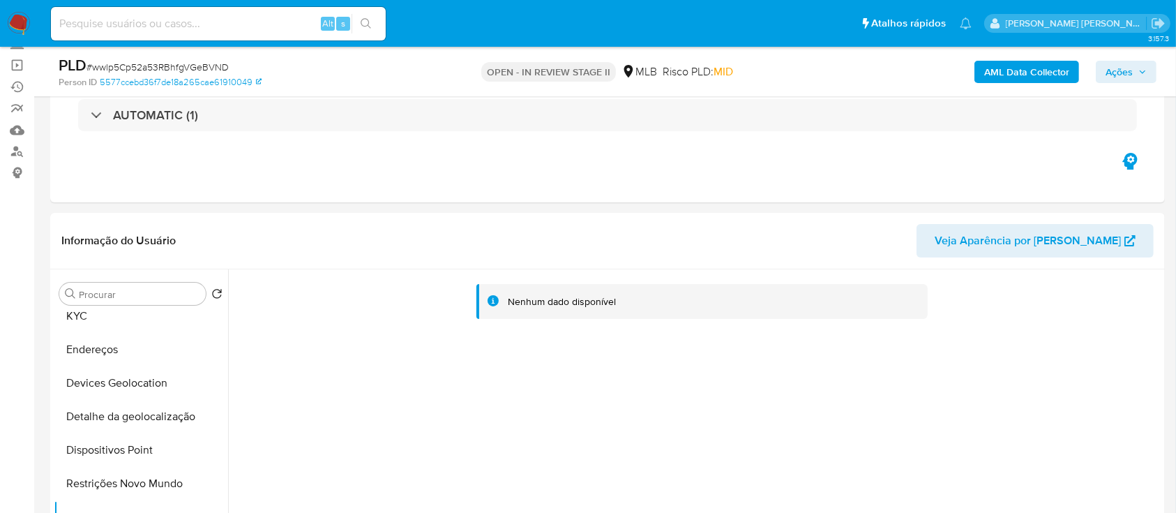
click at [996, 70] on b "AML Data Collector" at bounding box center [1026, 72] width 85 height 22
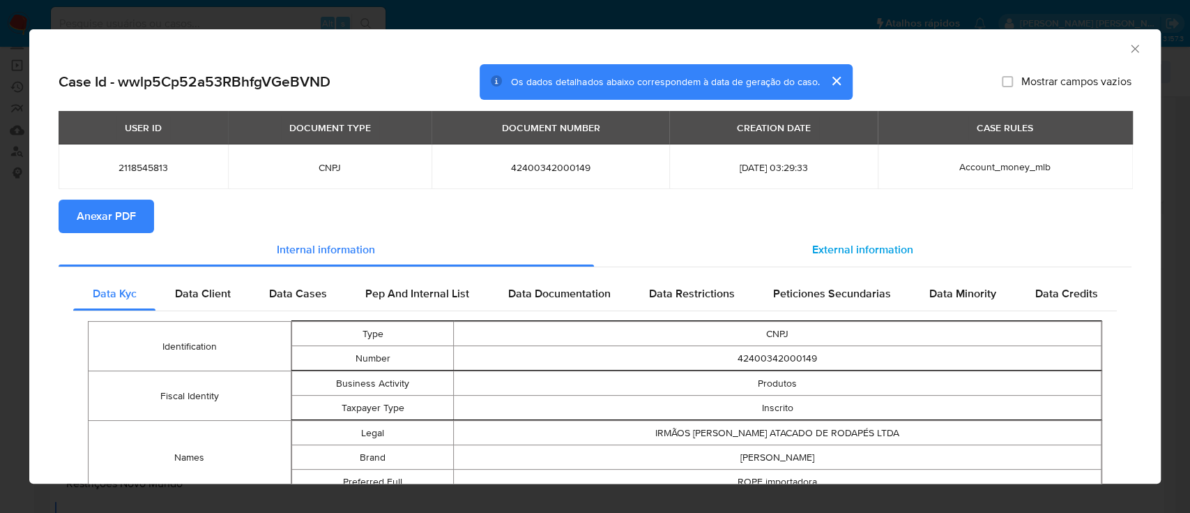
click at [814, 248] on span "External information" at bounding box center [862, 249] width 101 height 16
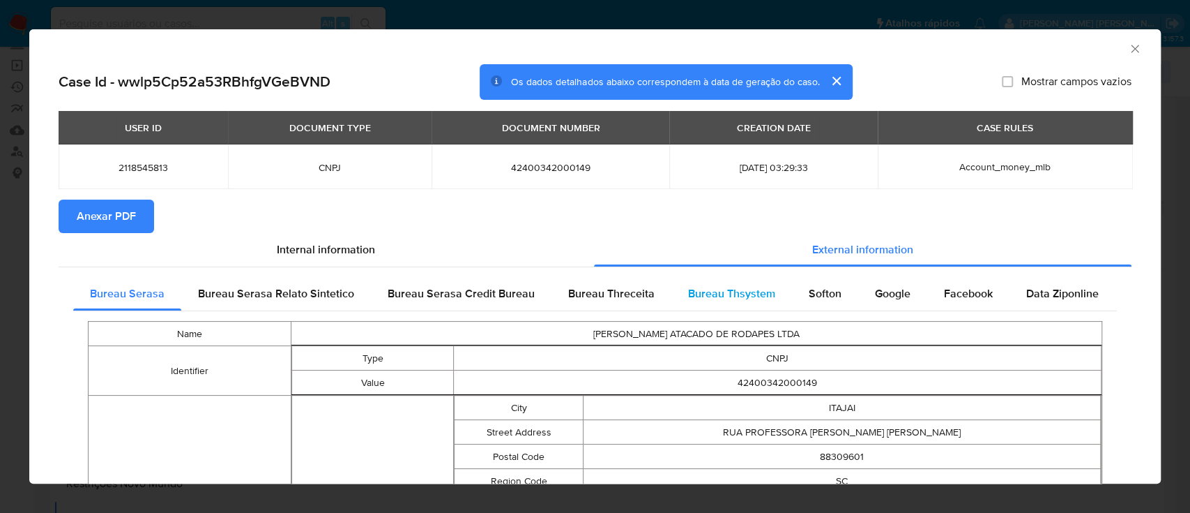
click at [731, 294] on span "Bureau Thsystem" at bounding box center [731, 293] width 87 height 16
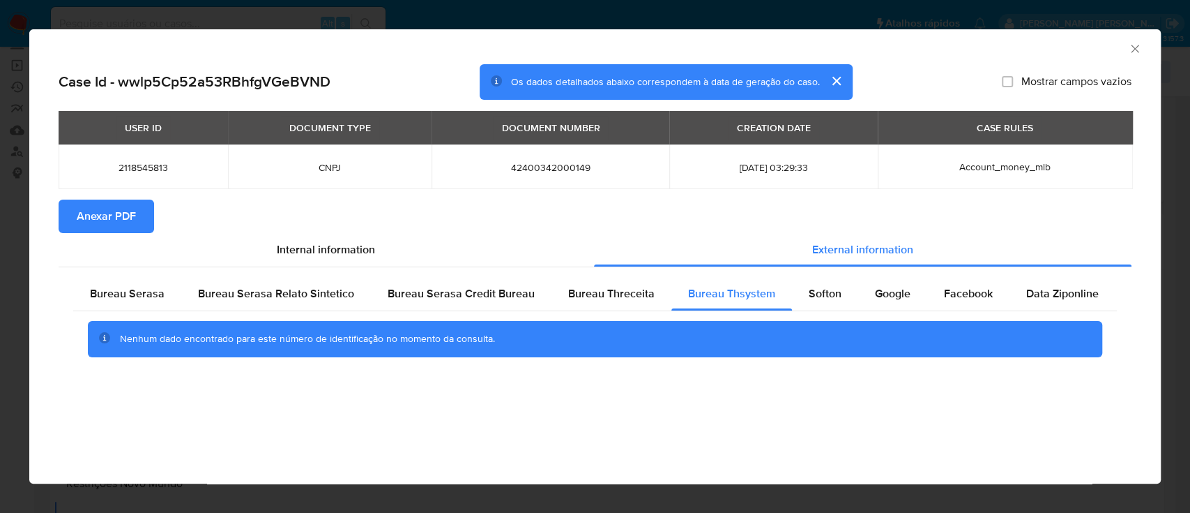
click at [123, 218] on span "Anexar PDF" at bounding box center [106, 216] width 59 height 31
click at [1132, 50] on icon "Fechar a janela" at bounding box center [1135, 49] width 14 height 14
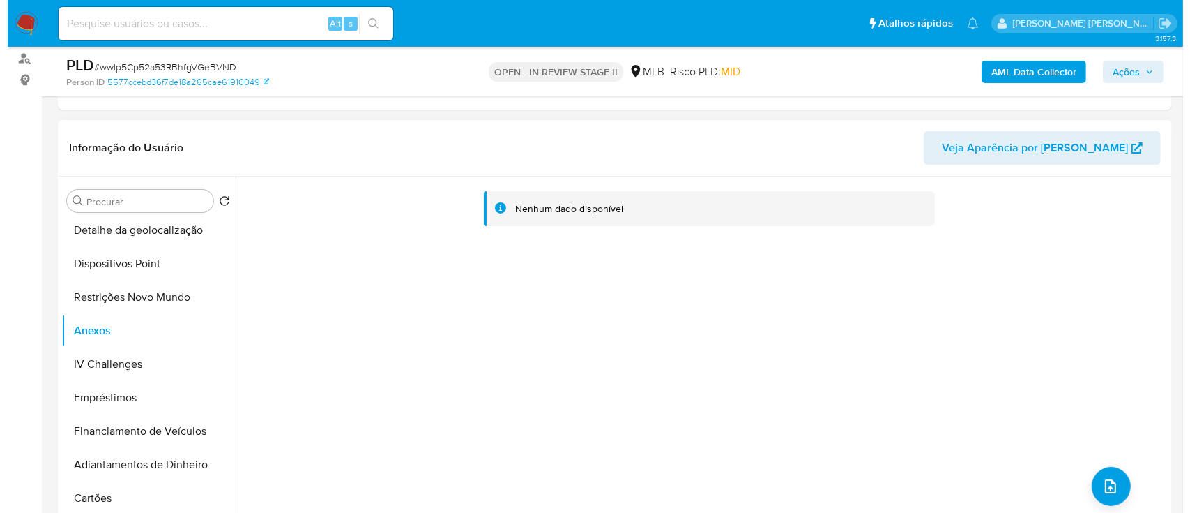
scroll to position [279, 0]
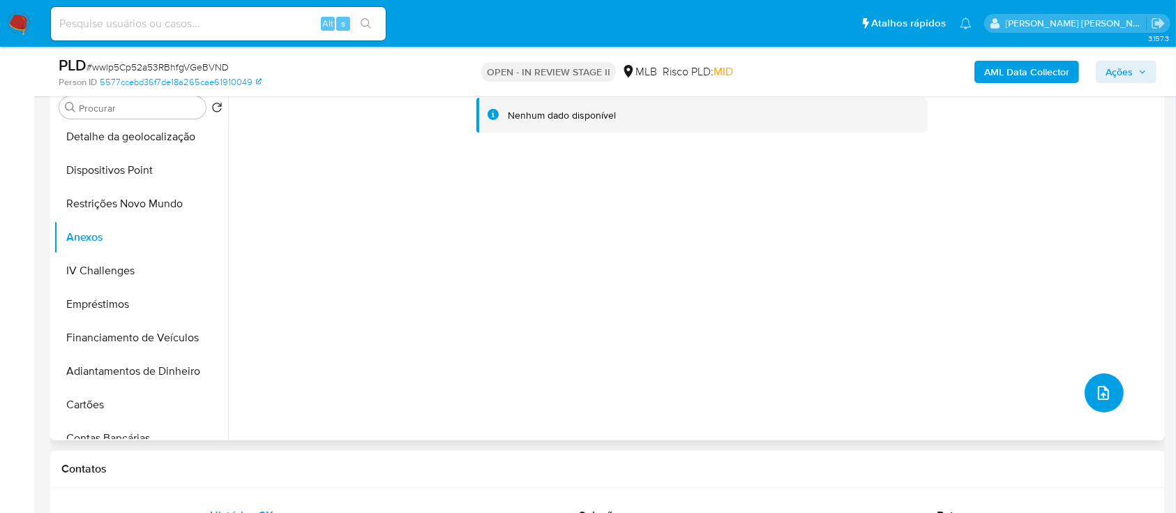
click at [1084, 393] on button "upload-file" at bounding box center [1103, 392] width 39 height 39
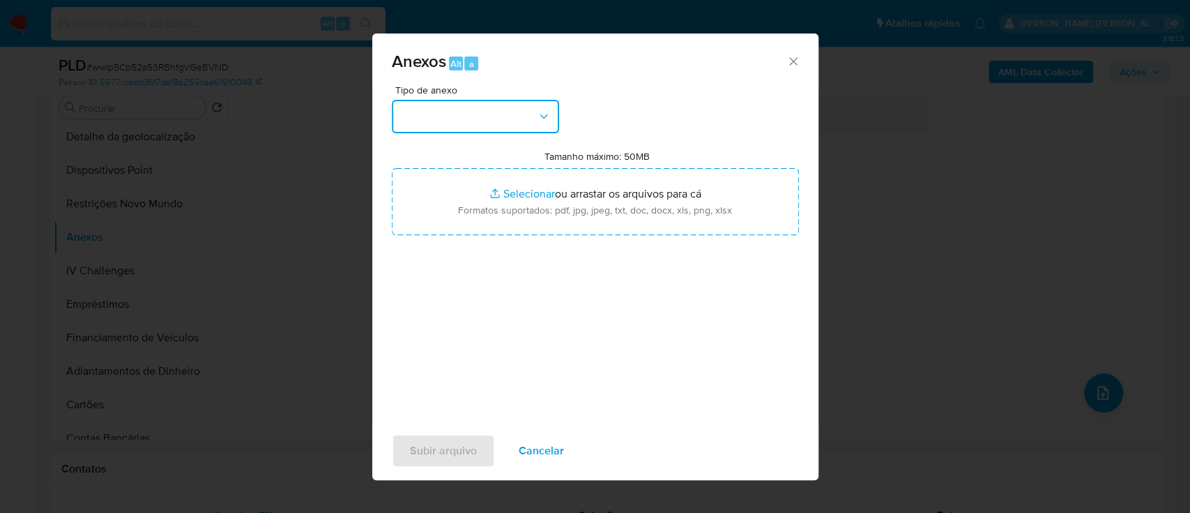
click at [512, 110] on button "button" at bounding box center [475, 116] width 167 height 33
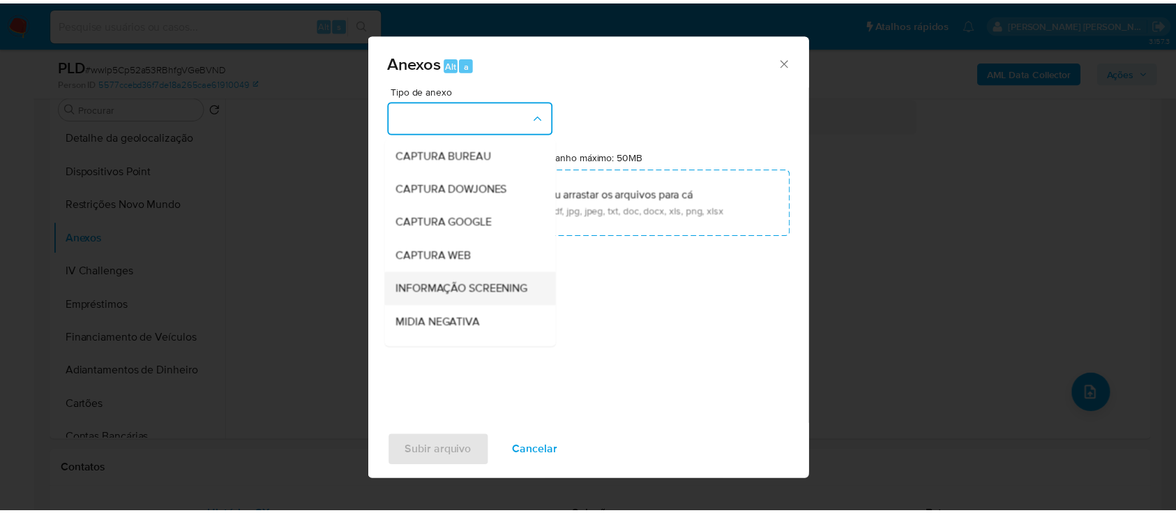
scroll to position [185, 0]
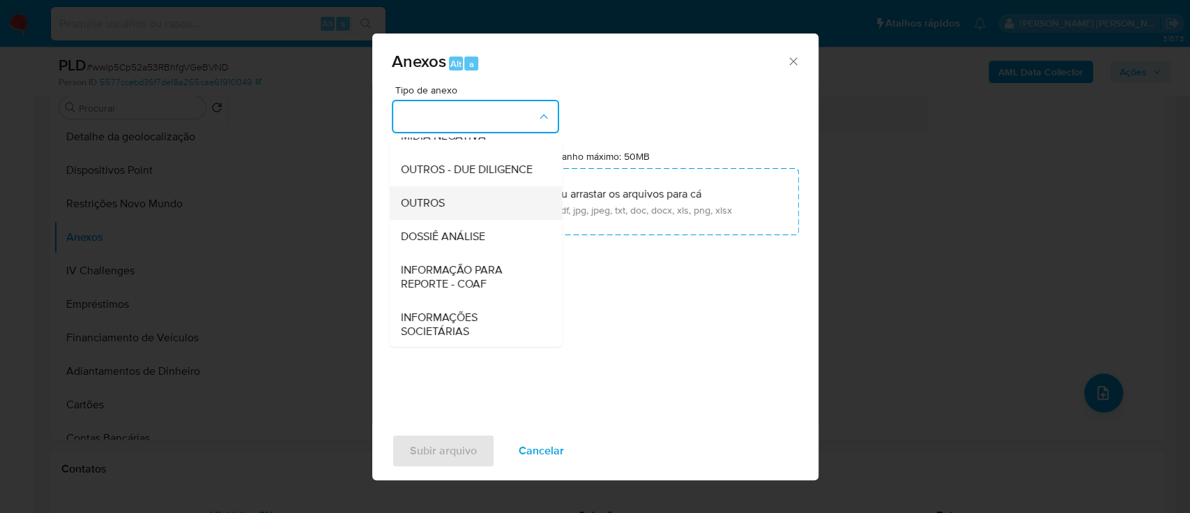
click at [432, 220] on div "OUTROS" at bounding box center [471, 202] width 142 height 33
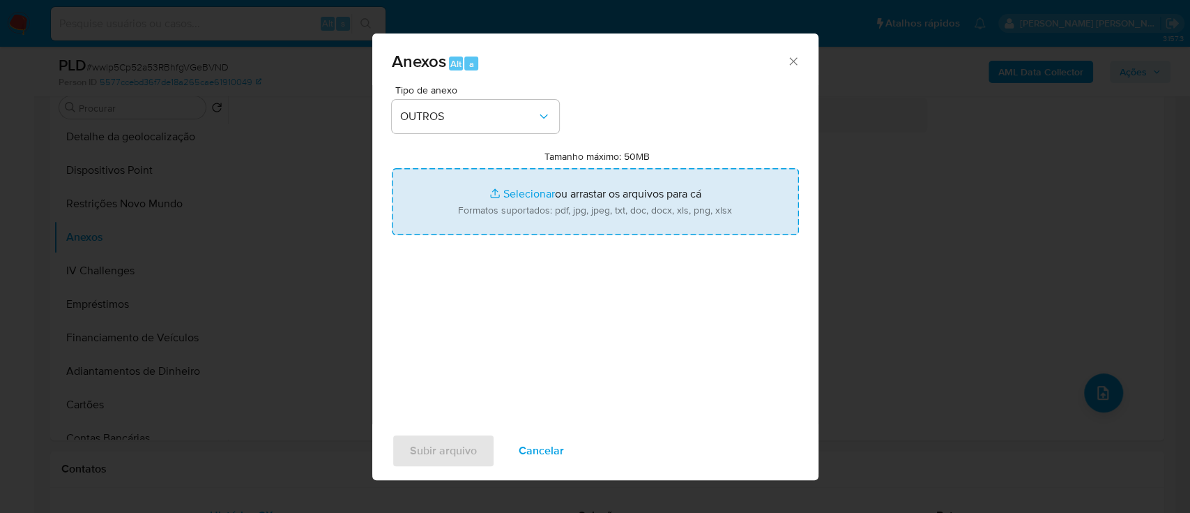
click at [528, 193] on input "Tamanho máximo: 50MB Selecionar arquivos" at bounding box center [595, 201] width 407 height 67
type input "C:\fakepath\SAR declinio - wwlp5Cp52a53RBhfgVGeBVND - CNPJ 42400342000149 - IRM…"
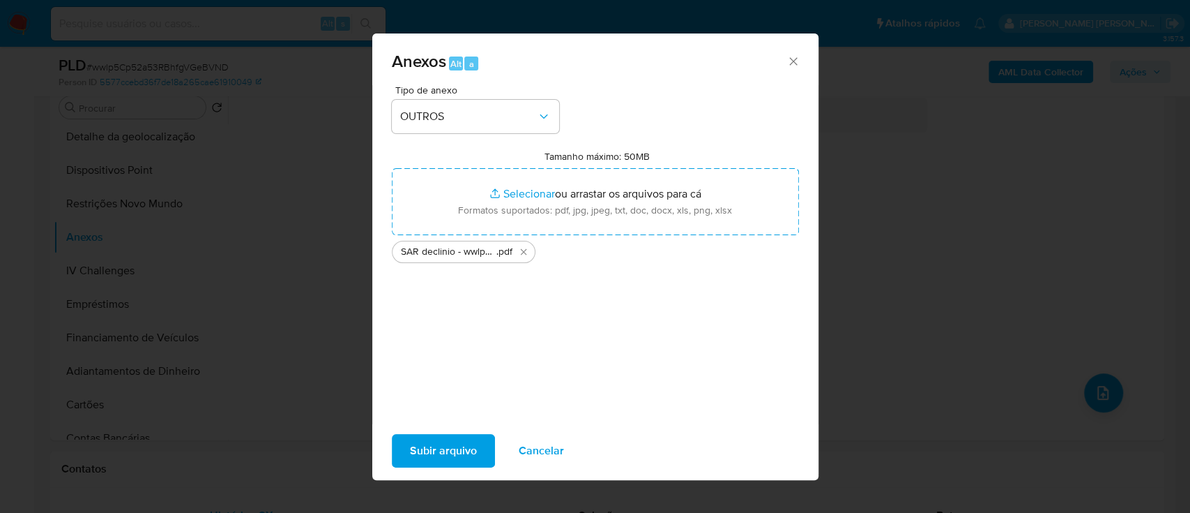
click at [454, 456] on span "Subir arquivo" at bounding box center [443, 450] width 67 height 31
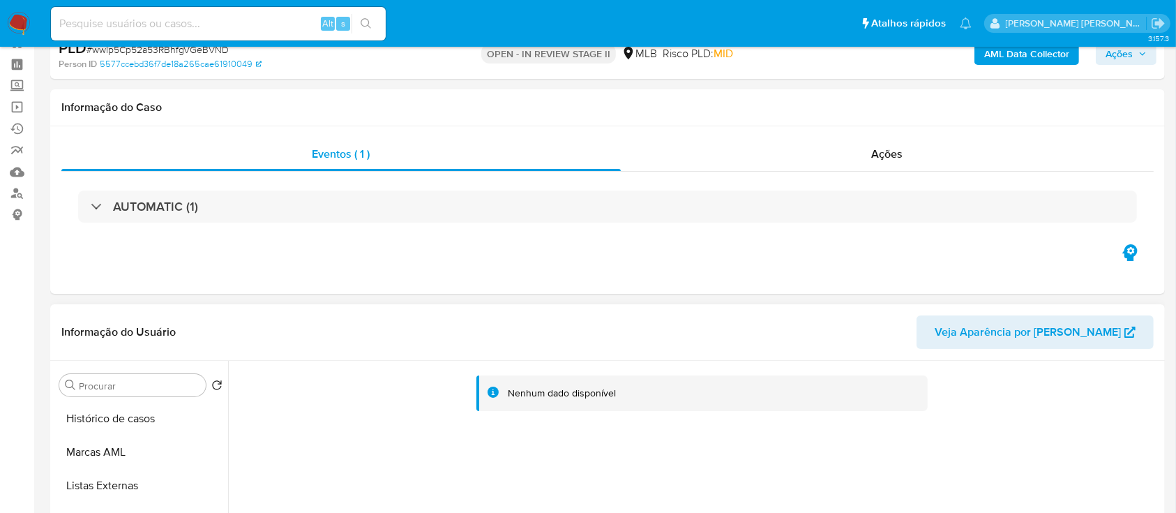
scroll to position [0, 0]
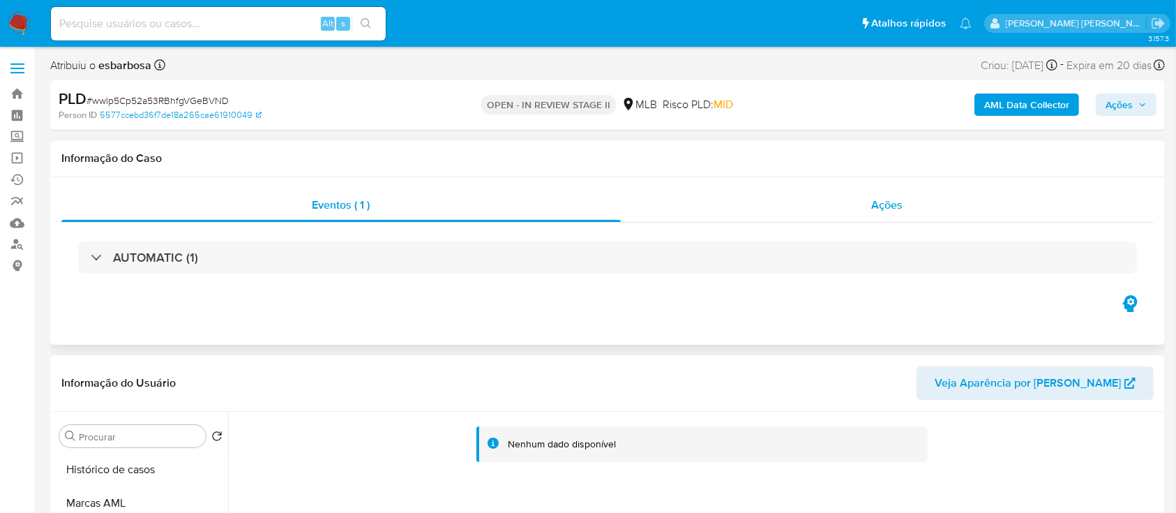
click at [716, 204] on div "Ações" at bounding box center [887, 204] width 533 height 33
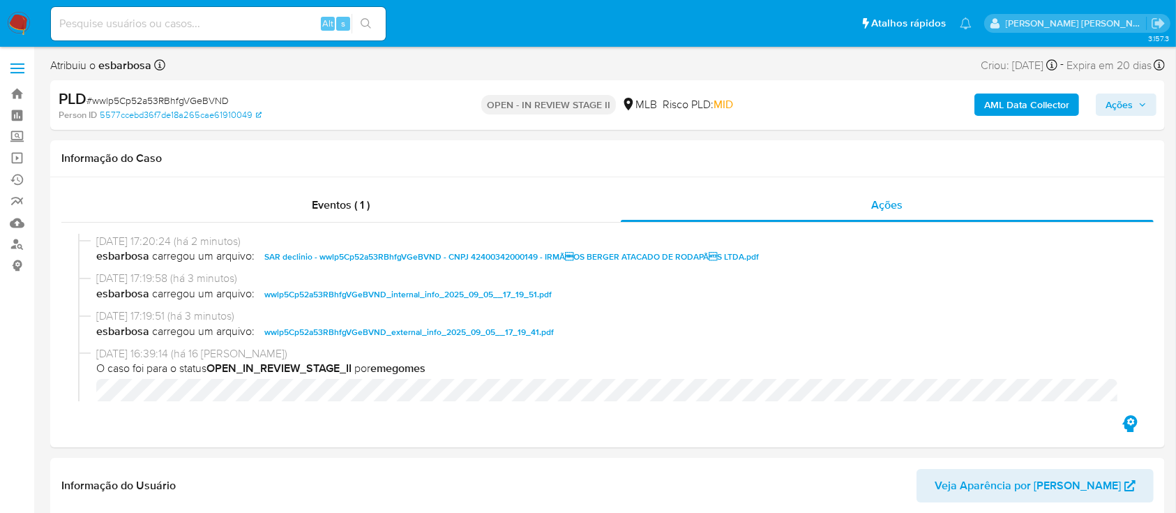
click at [1116, 108] on span "Ações" at bounding box center [1118, 104] width 27 height 22
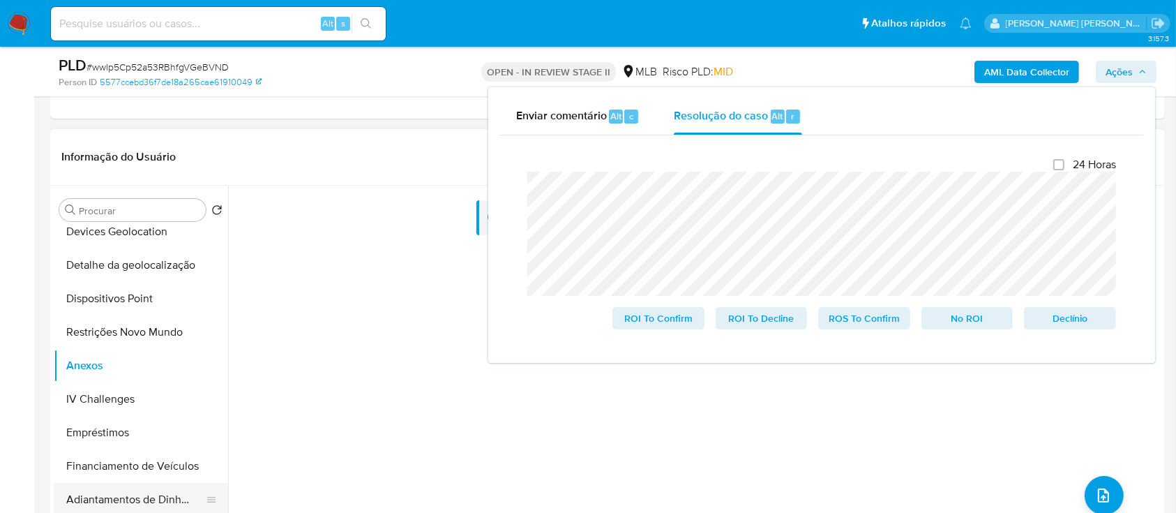
scroll to position [372, 0]
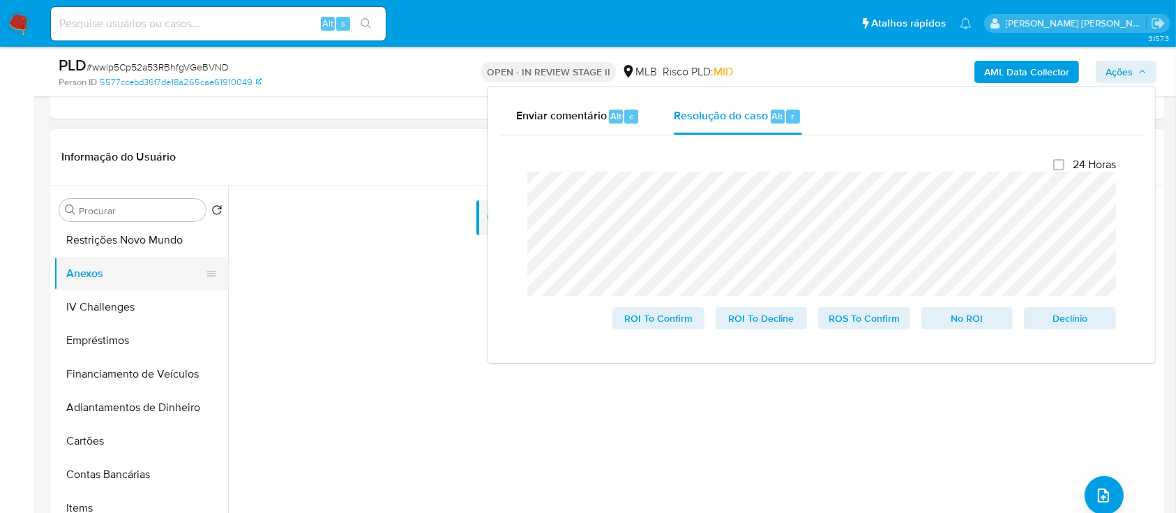
click at [100, 276] on button "Anexos" at bounding box center [135, 273] width 163 height 33
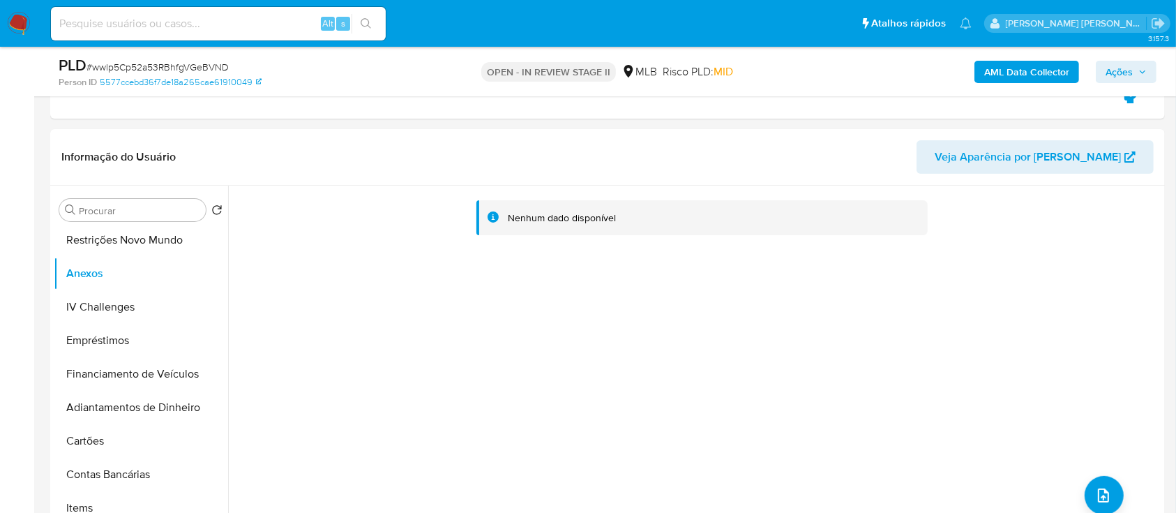
click at [1124, 72] on span "Ações" at bounding box center [1118, 72] width 27 height 22
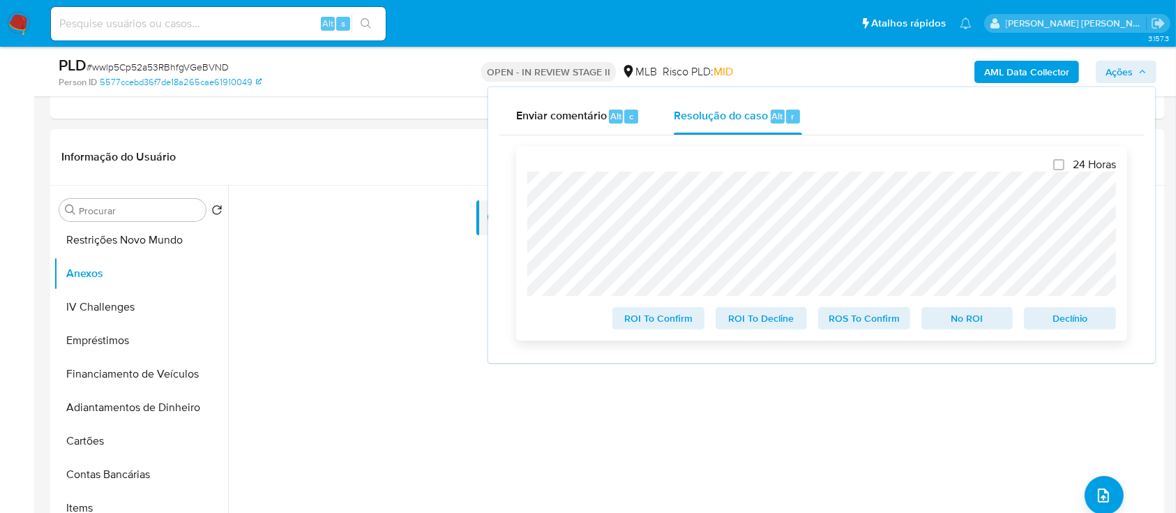
click at [962, 321] on span "No ROI" at bounding box center [967, 318] width 73 height 20
